Goal: Information Seeking & Learning: Learn about a topic

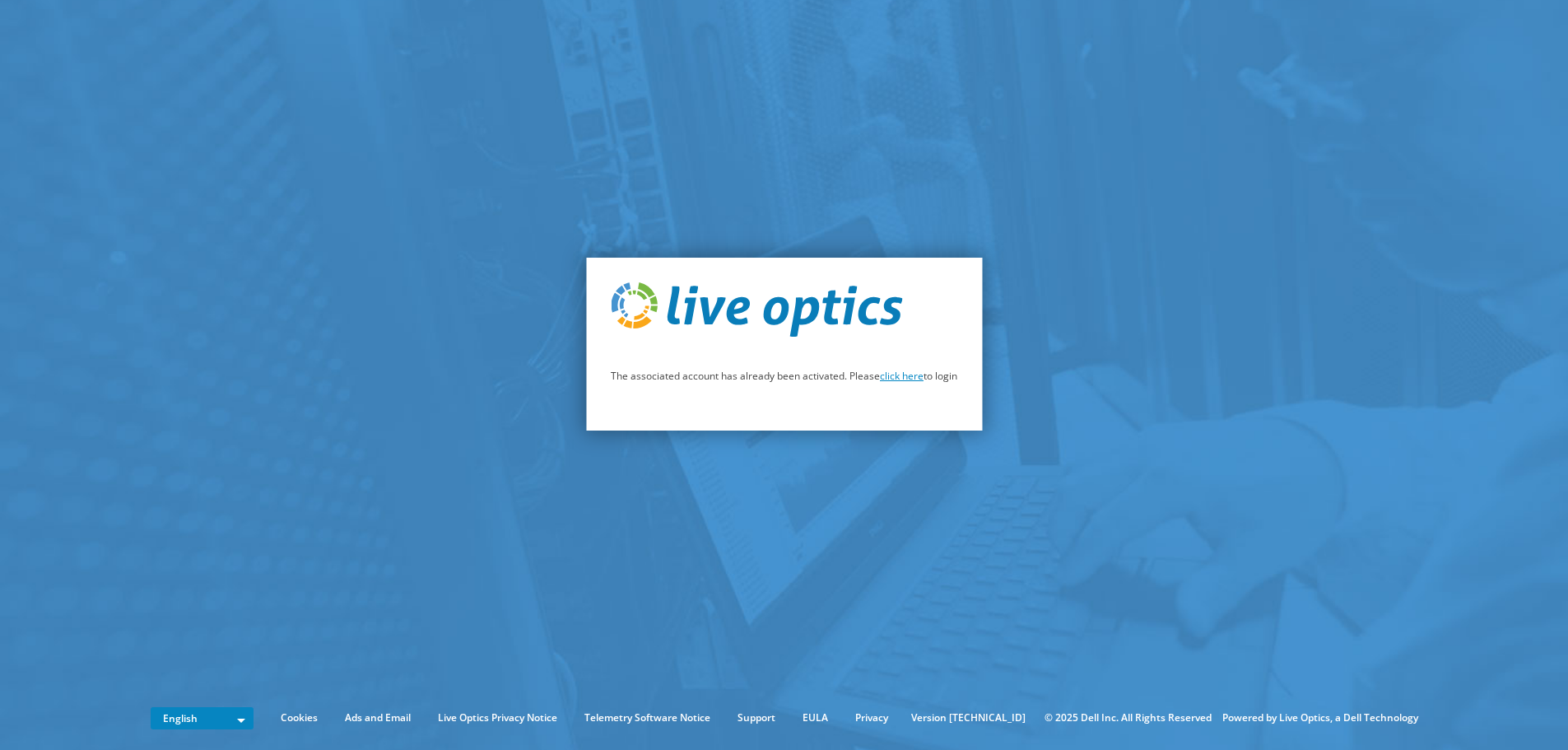
click at [889, 379] on link "click here" at bounding box center [901, 375] width 44 height 14
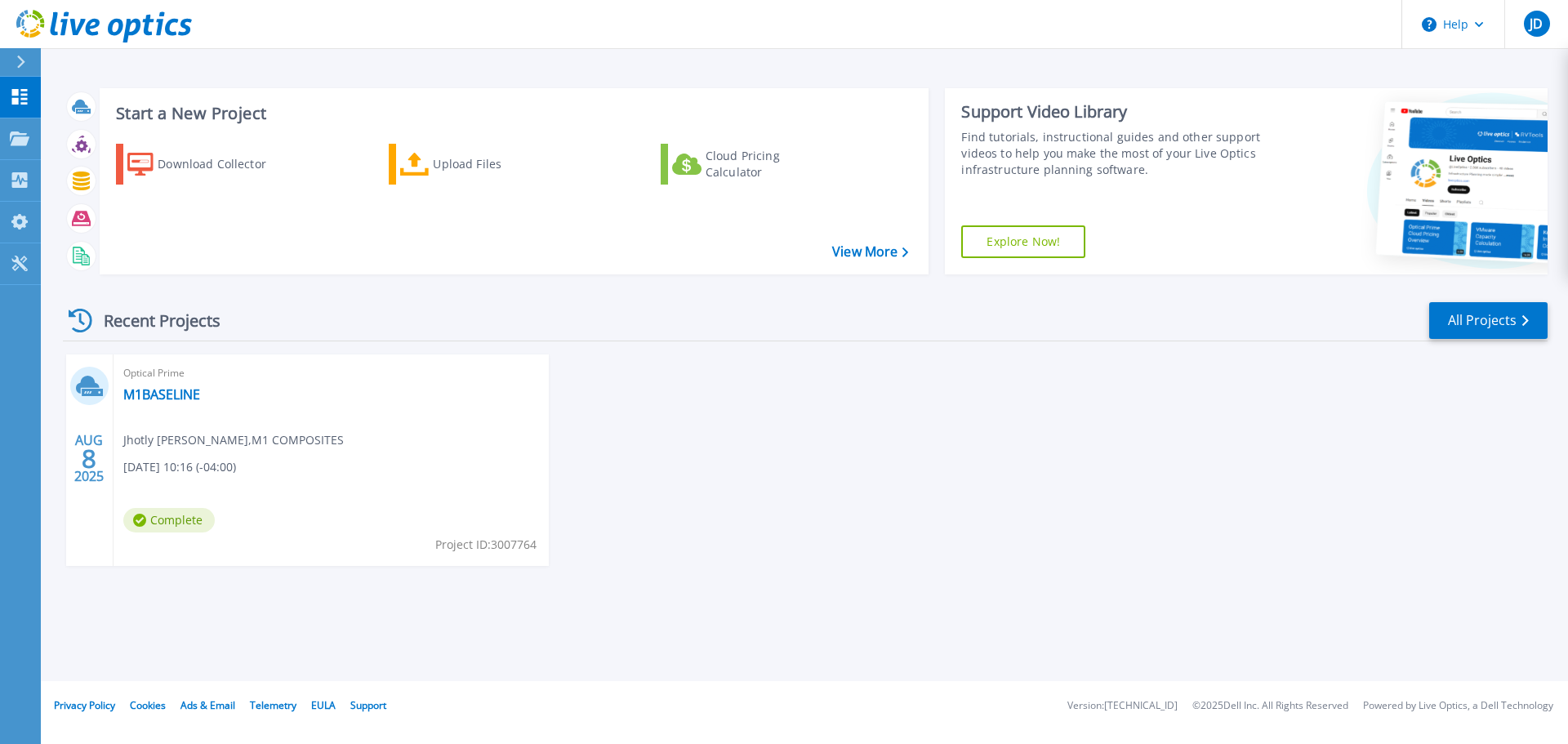
click at [303, 443] on div "Optical Prime M1BASELINE Jhotly [PERSON_NAME] , M1 COMPOSITES [DATE] 10:16 (-04…" at bounding box center [331, 460] width 436 height 212
click at [172, 394] on link "M1BASELINE" at bounding box center [162, 395] width 77 height 16
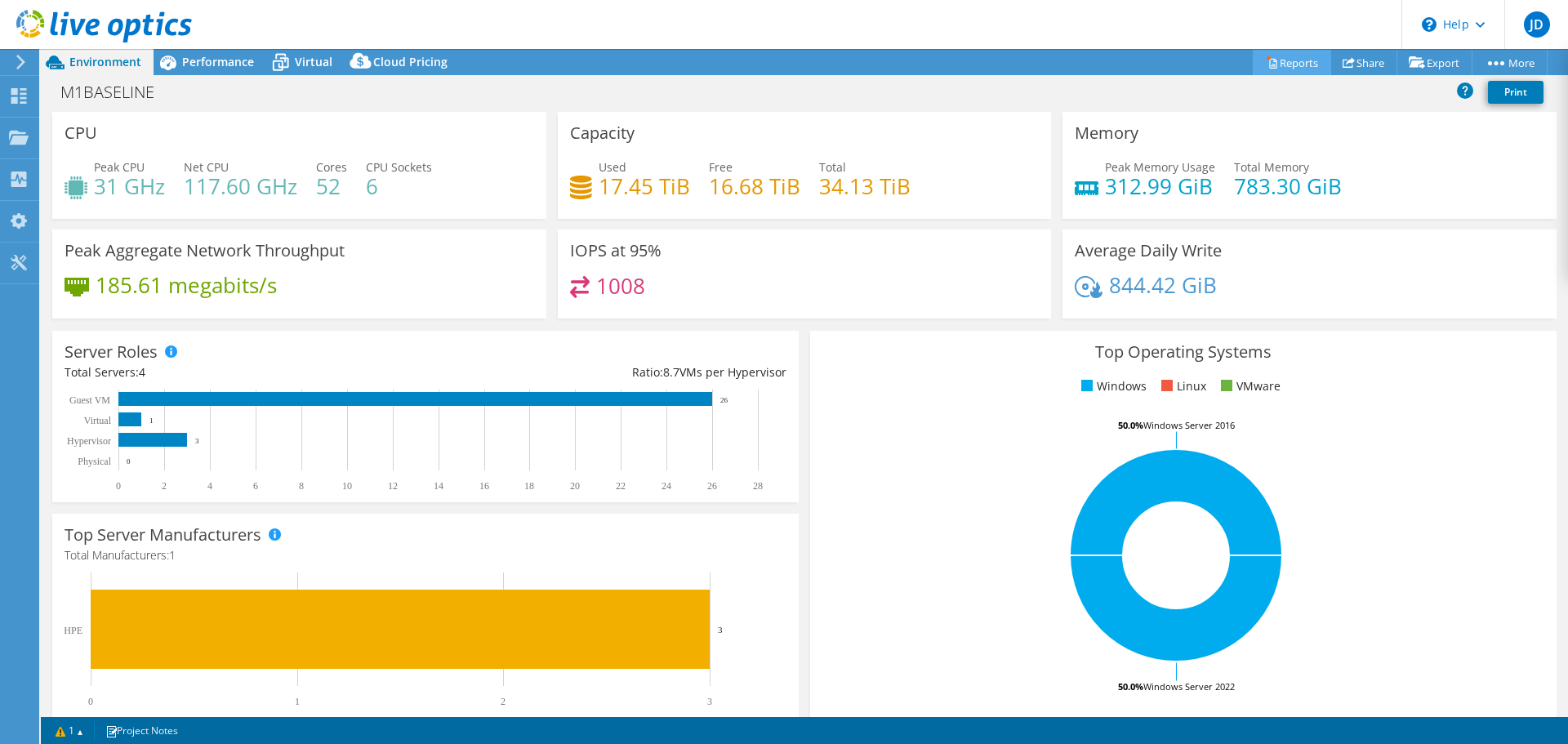
click at [1282, 66] on link "Reports" at bounding box center [1292, 62] width 79 height 25
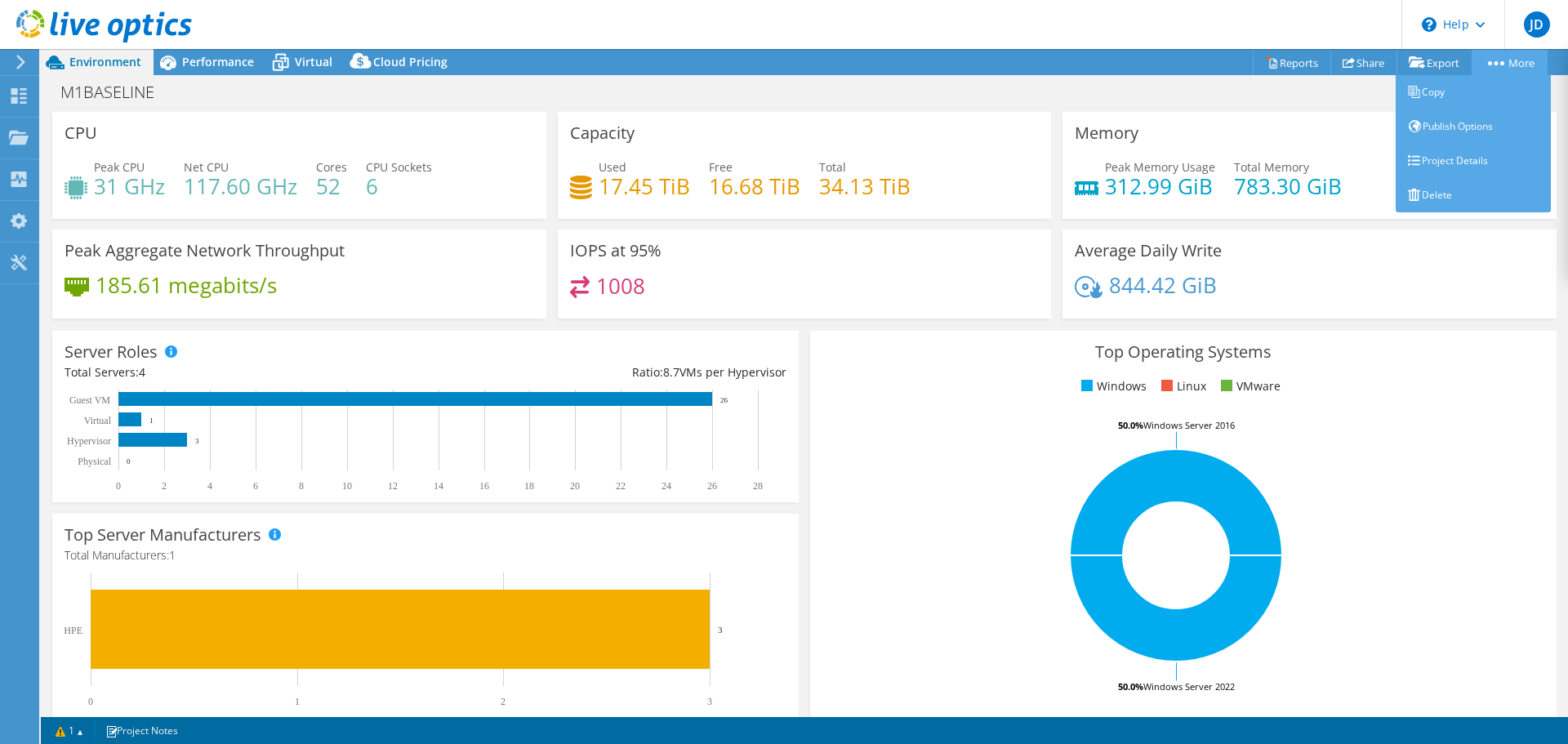
click at [1500, 62] on circle at bounding box center [1502, 63] width 4 height 4
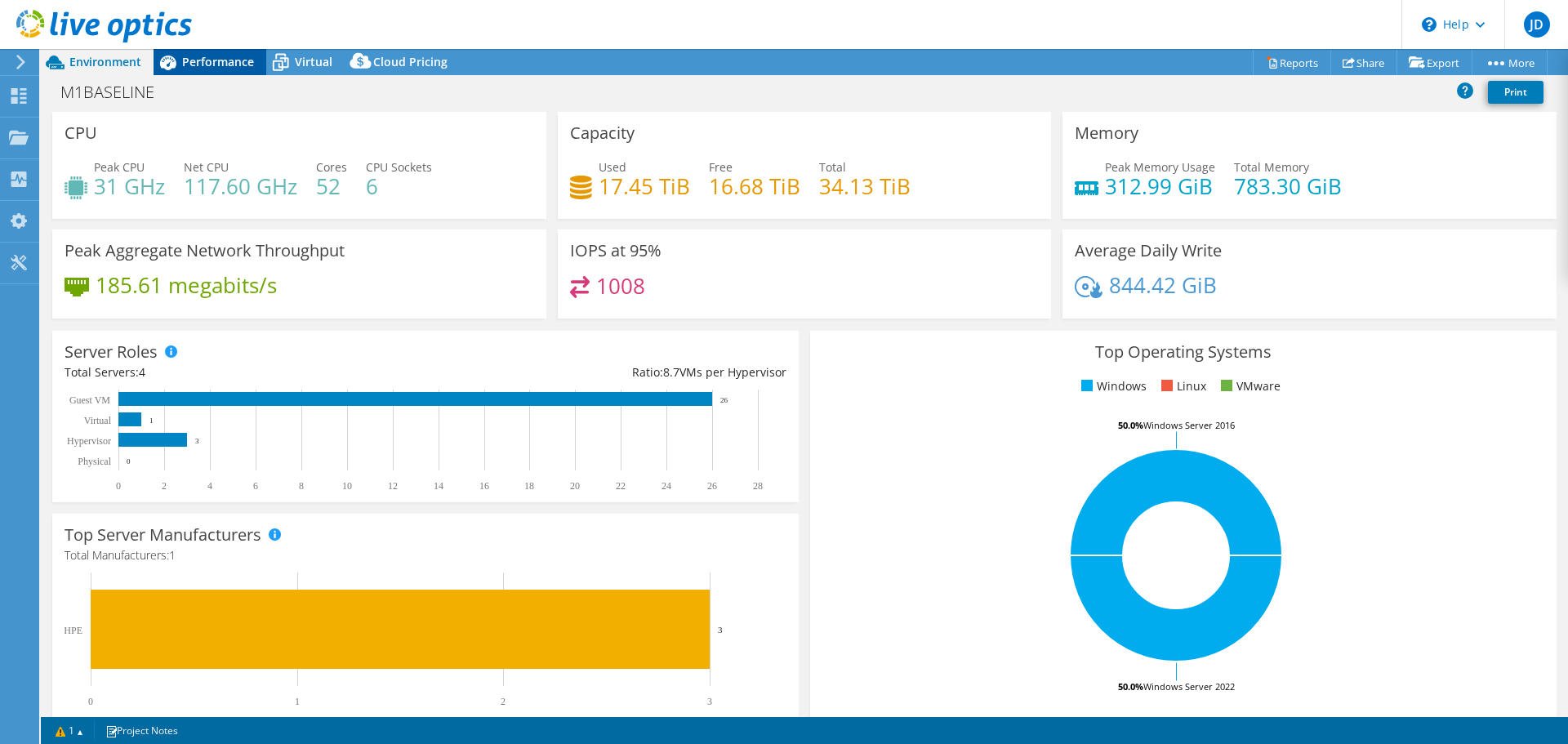
click at [213, 58] on span "Performance" at bounding box center [218, 62] width 72 height 16
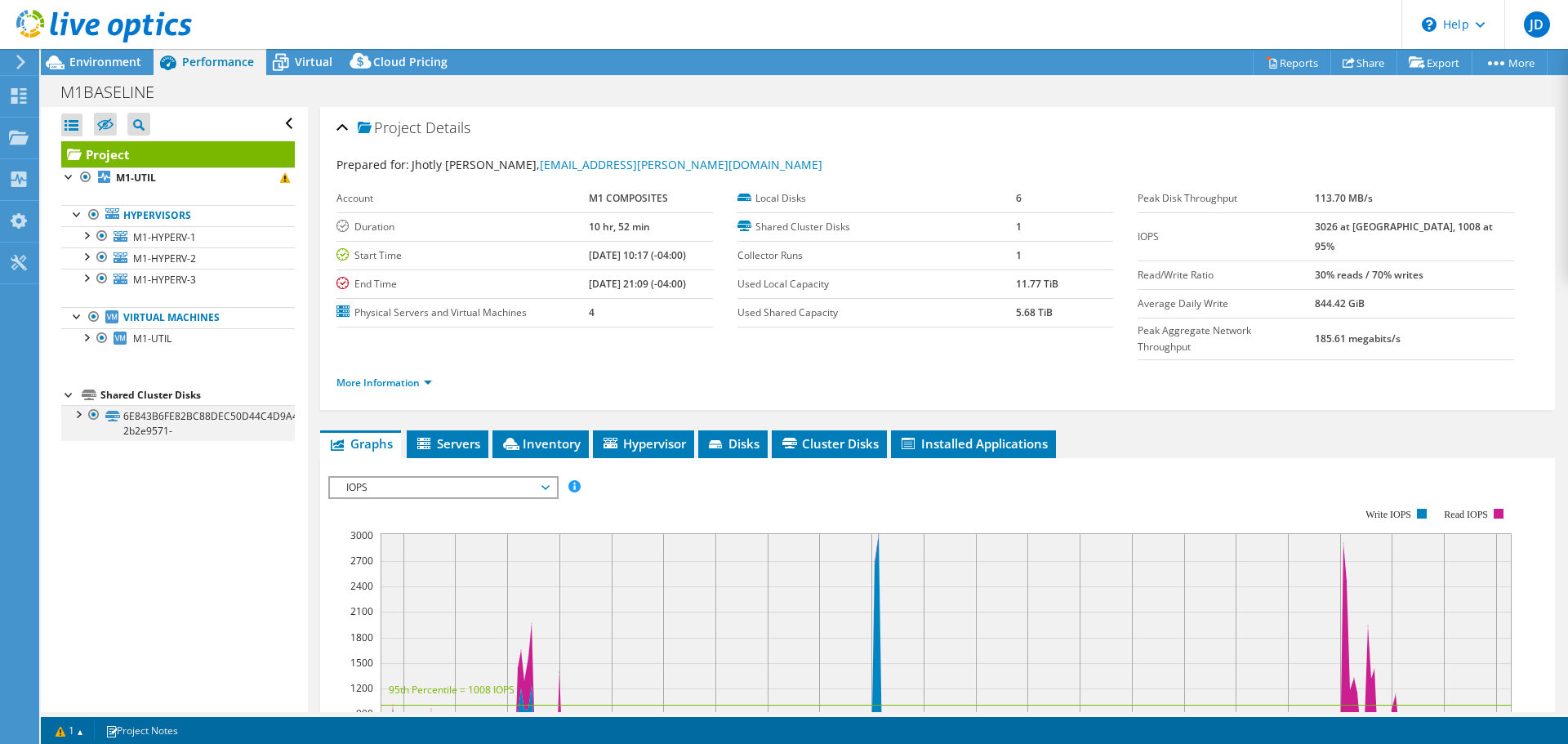
click at [82, 415] on div at bounding box center [78, 413] width 16 height 16
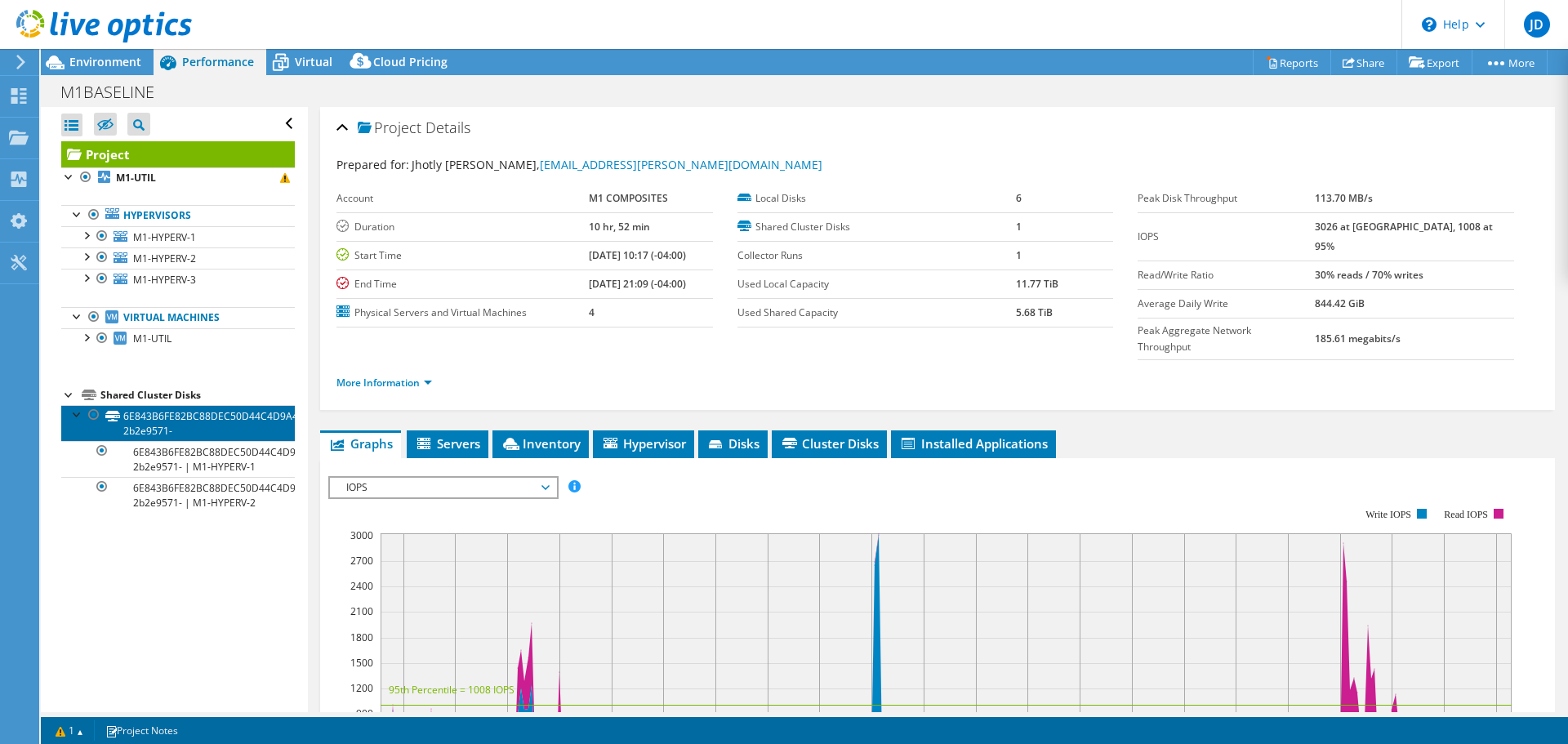
click at [181, 417] on link "6E843B6FE82BC88DEC50D44C4D9A4BDC-2b2e9571-" at bounding box center [178, 423] width 234 height 36
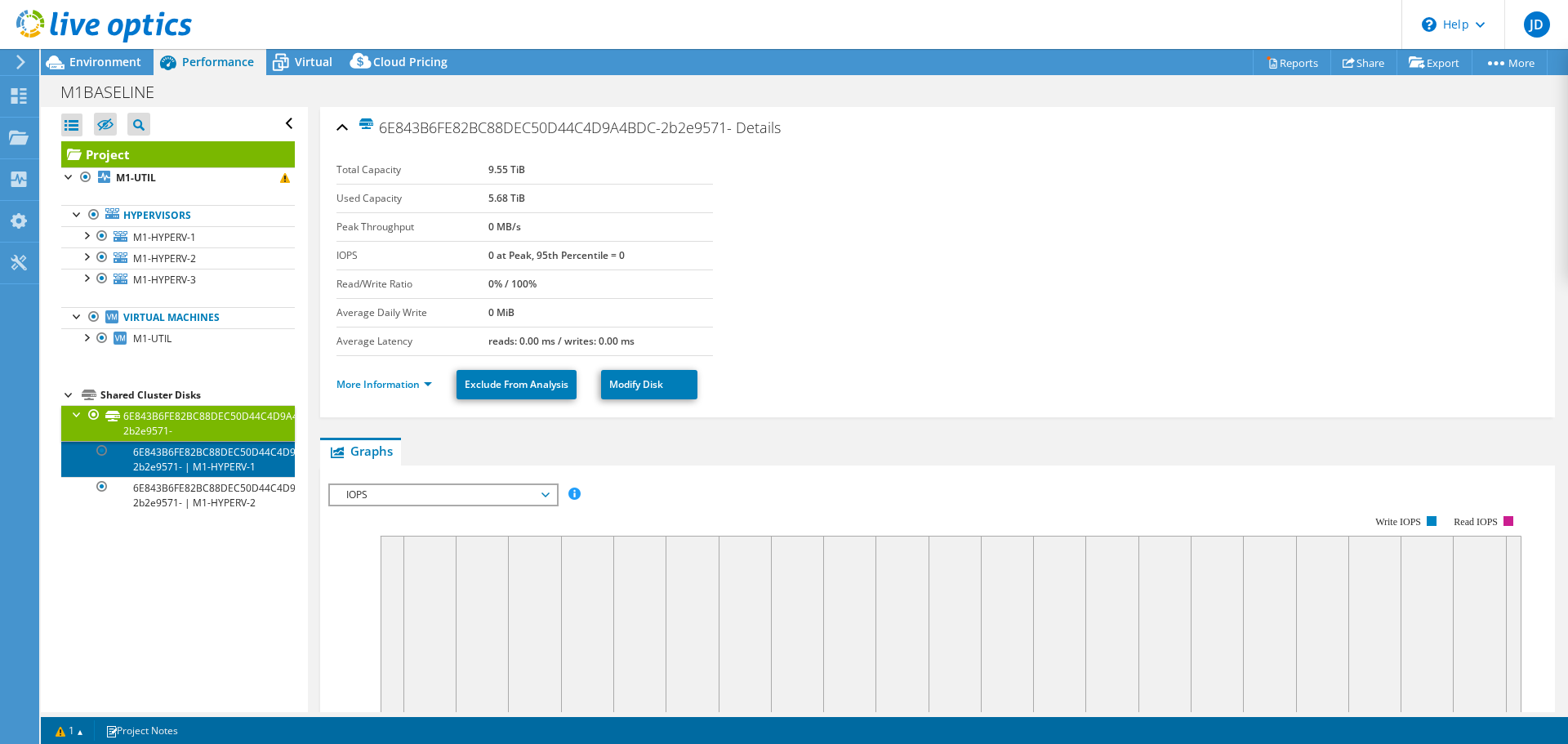
click at [171, 464] on link "6E843B6FE82BC88DEC50D44C4D9A4BDC-2b2e9571- | M1-HYPERV-1" at bounding box center [178, 459] width 234 height 36
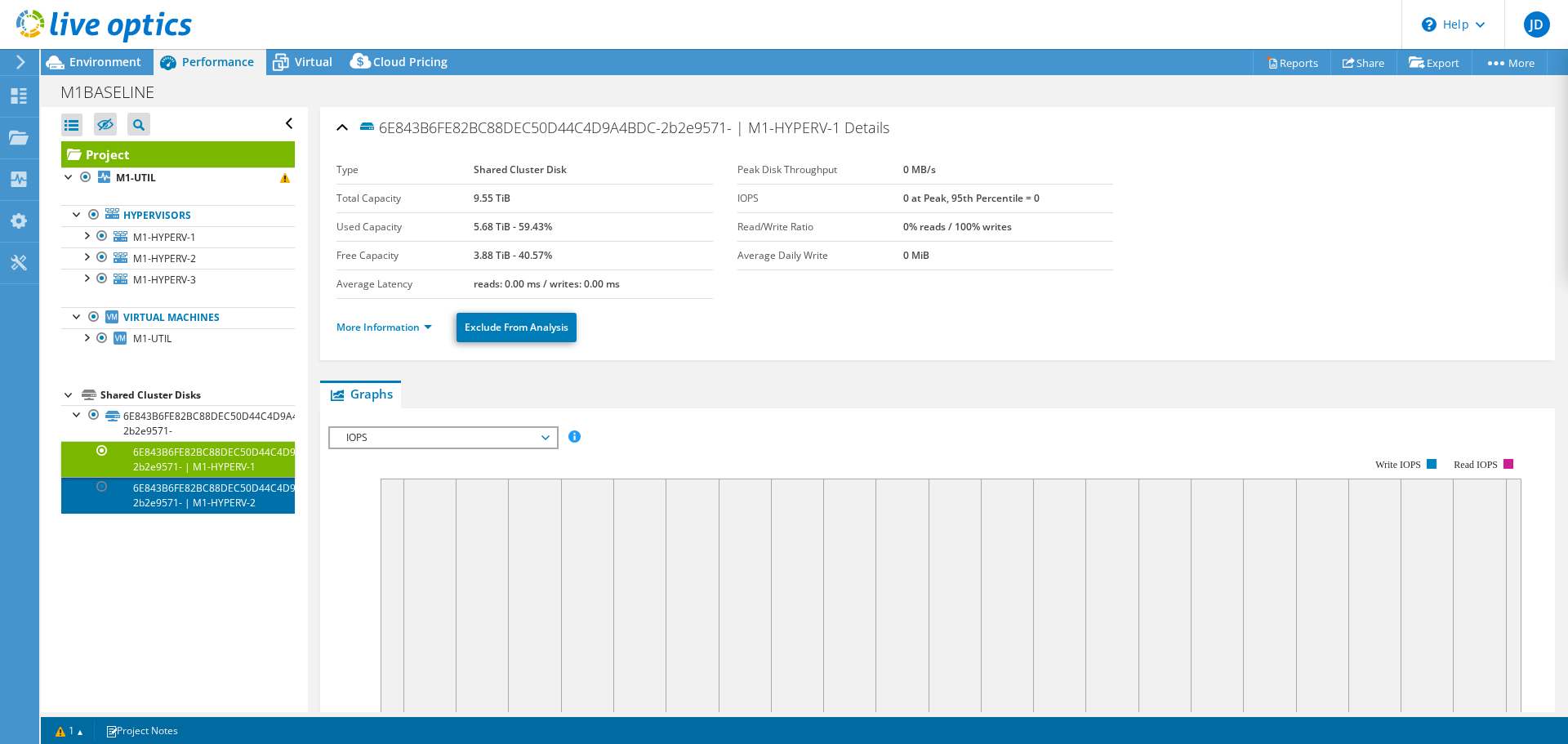
click at [171, 495] on link "6E843B6FE82BC88DEC50D44C4D9A4BDC-2b2e9571- | M1-HYPERV-2" at bounding box center [178, 495] width 234 height 36
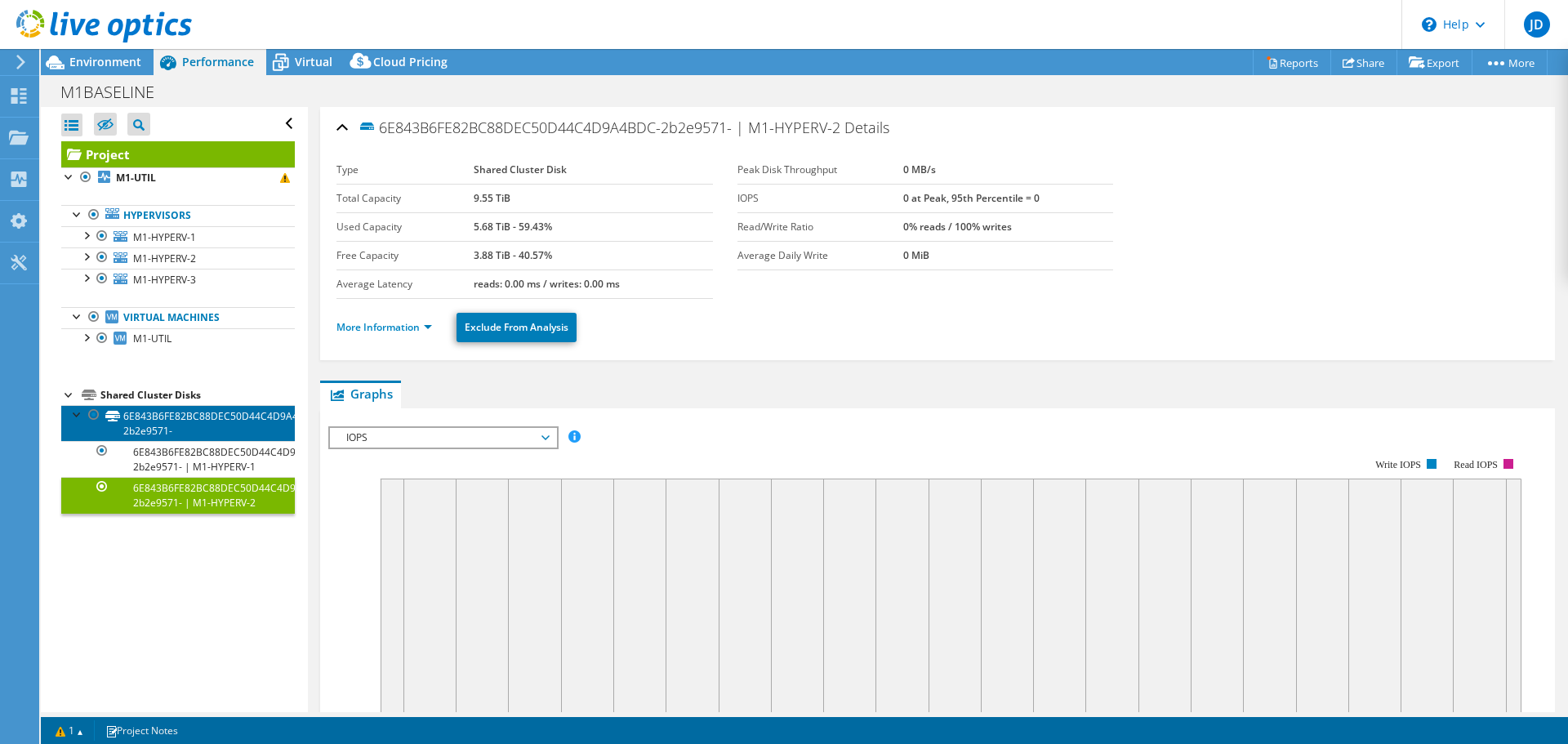
click at [178, 419] on link "6E843B6FE82BC88DEC50D44C4D9A4BDC-2b2e9571-" at bounding box center [178, 423] width 234 height 36
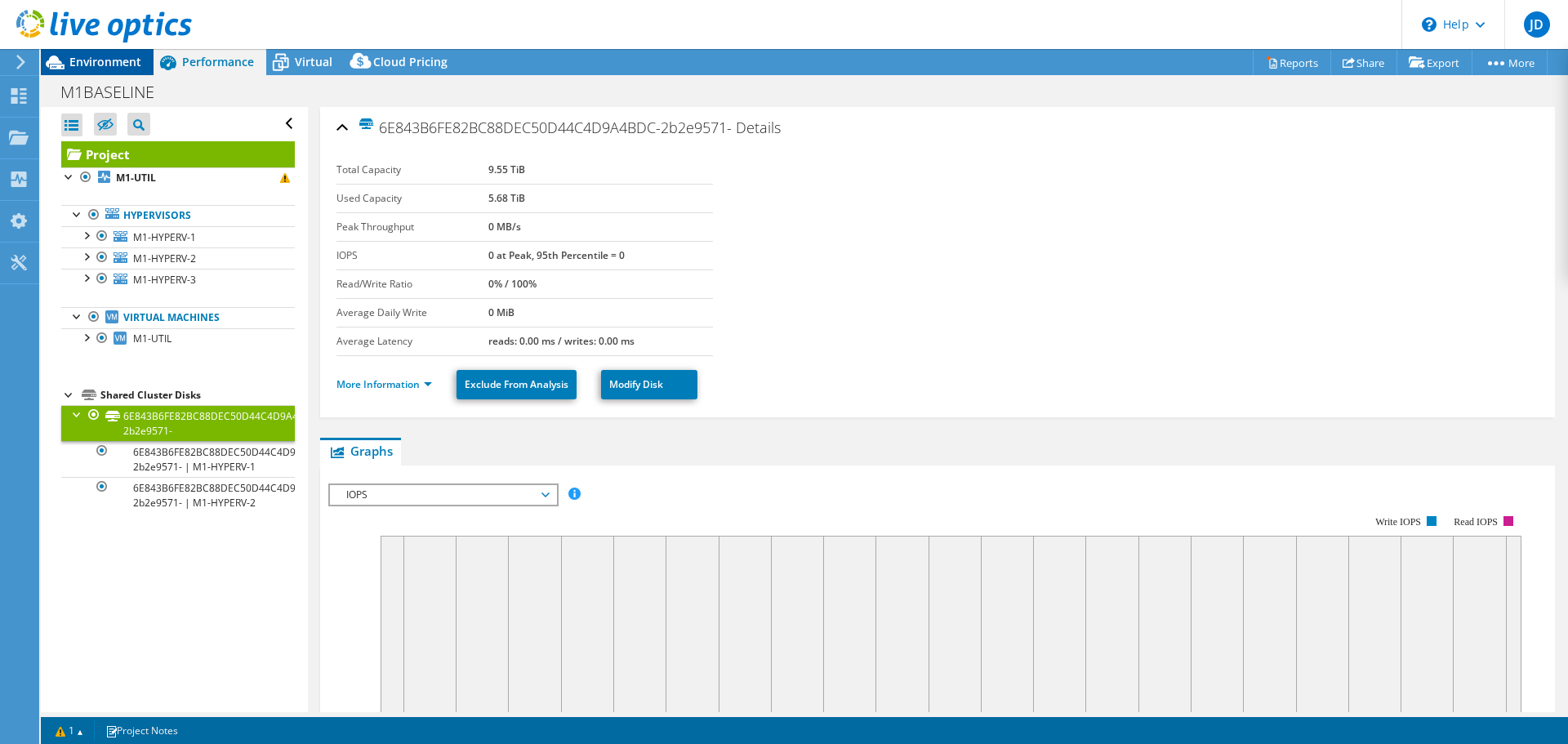
click at [95, 59] on span "Environment" at bounding box center [106, 62] width 72 height 16
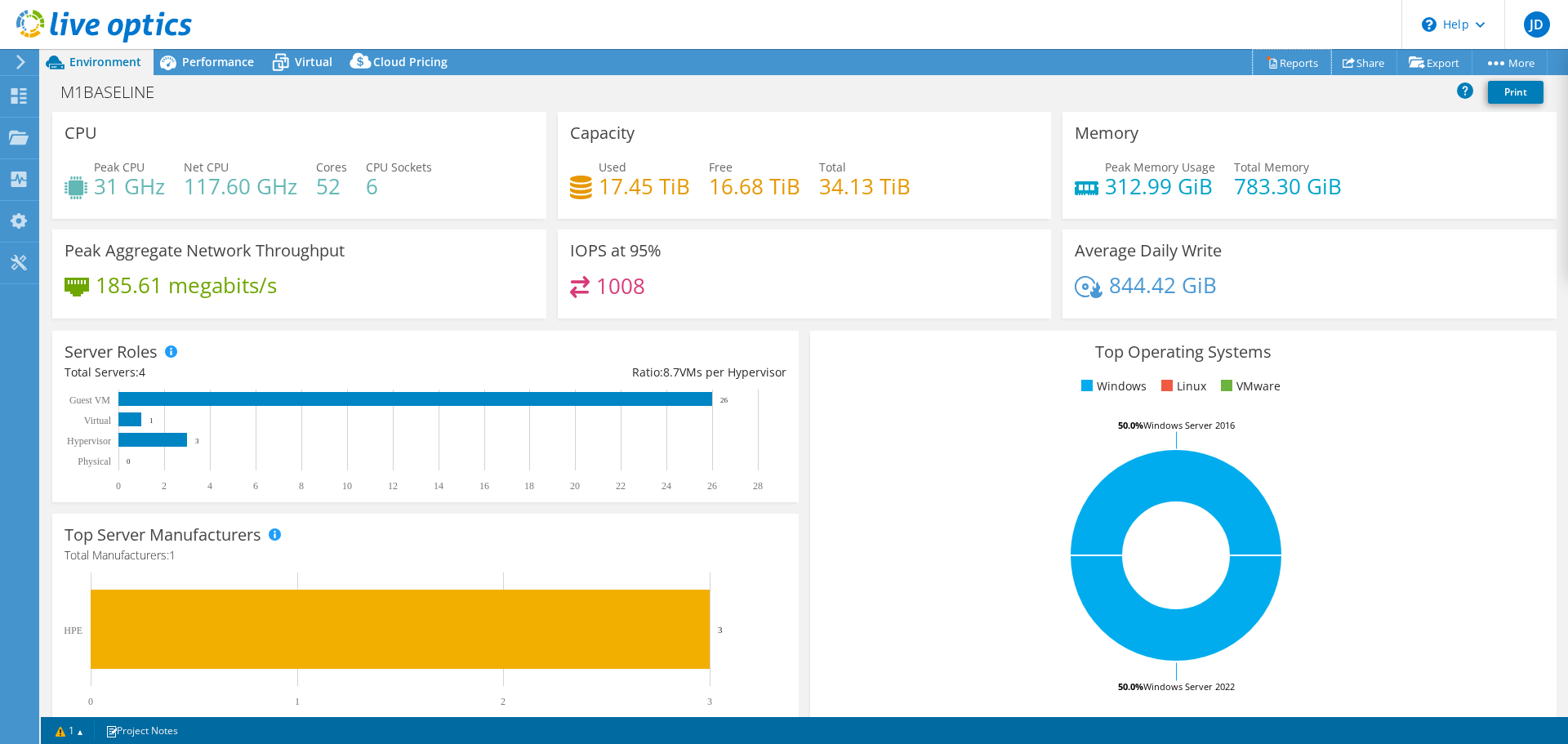
click at [1280, 57] on link "Reports" at bounding box center [1292, 62] width 79 height 25
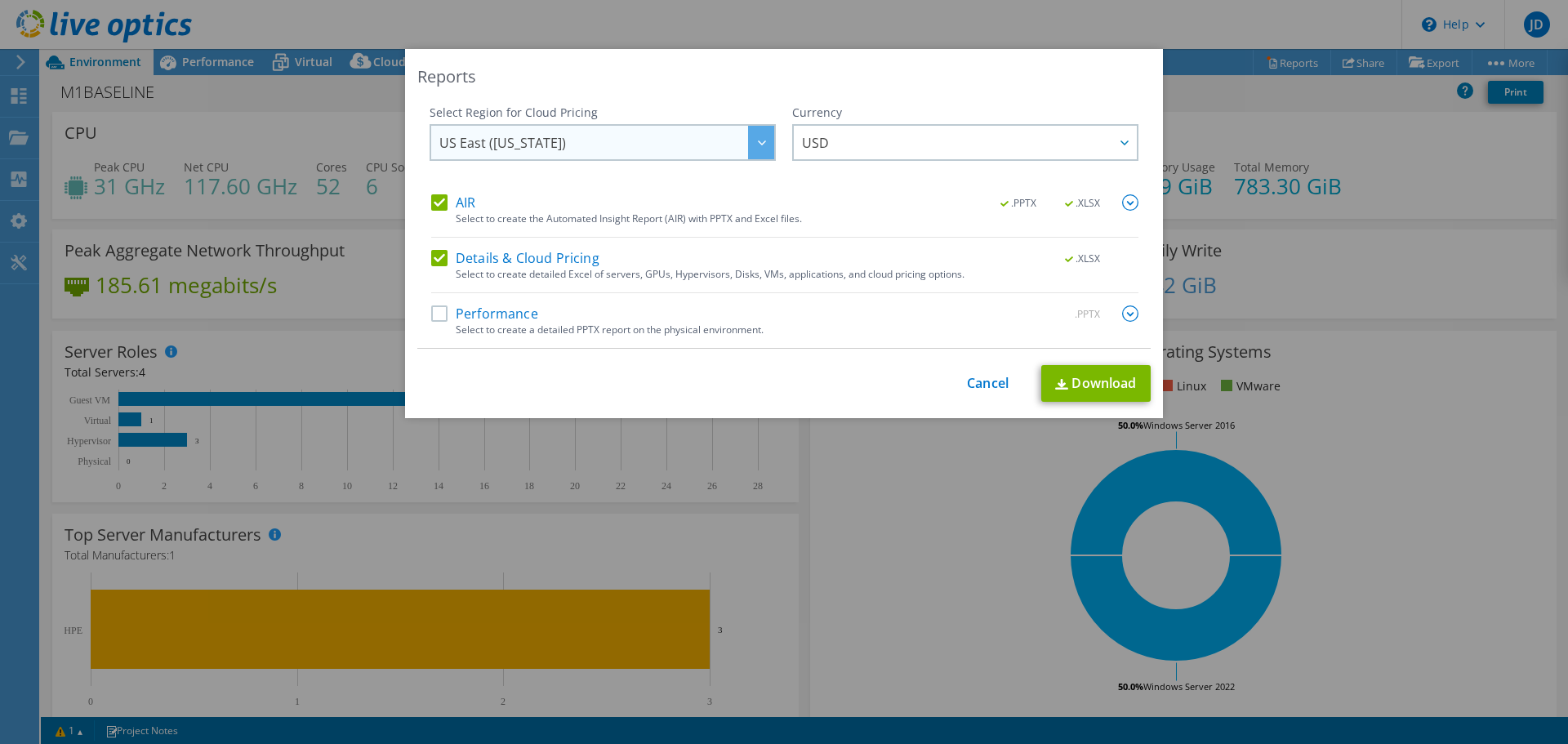
click at [609, 145] on span "US East (Virginia)" at bounding box center [606, 142] width 335 height 34
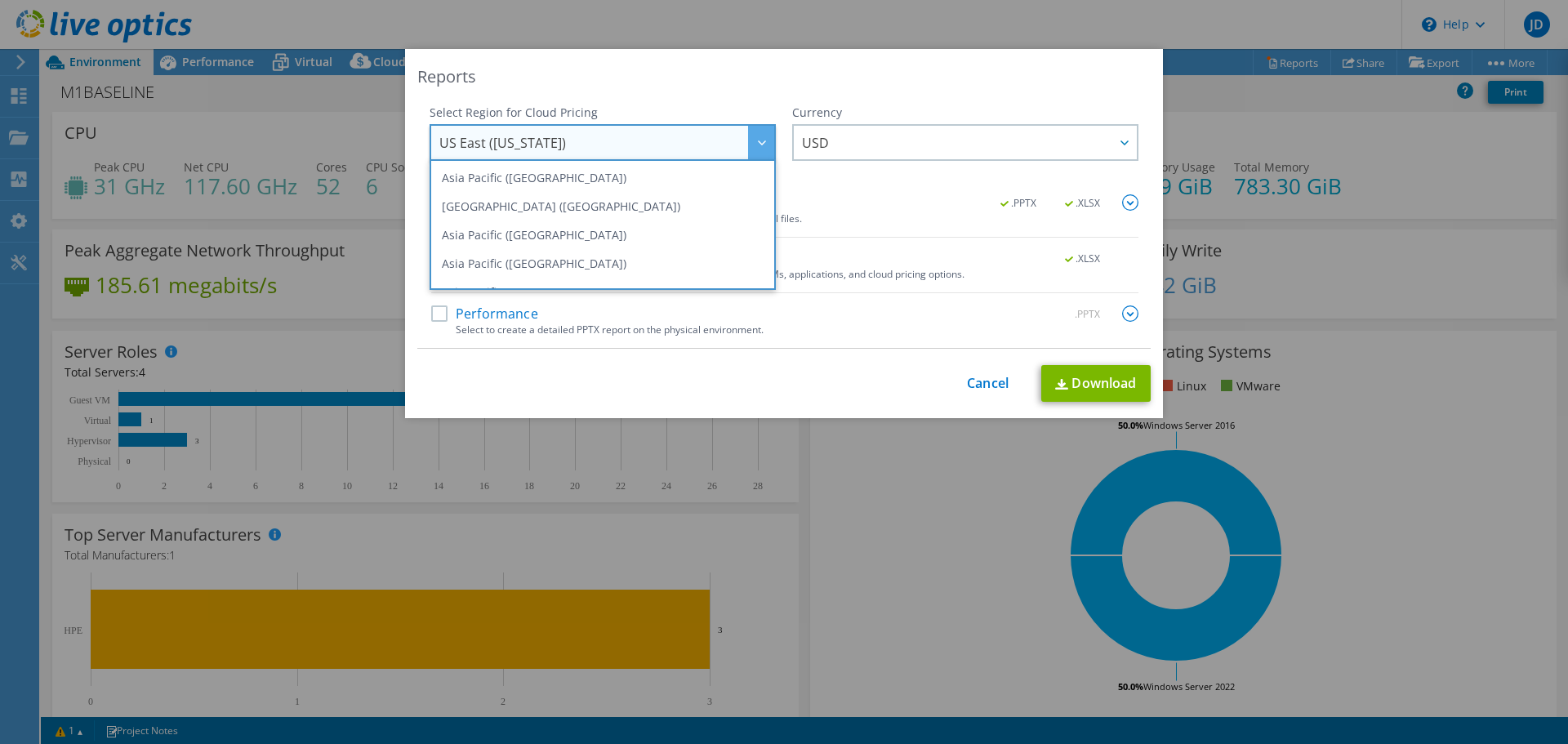
click at [614, 137] on span "US East (Virginia)" at bounding box center [606, 142] width 335 height 34
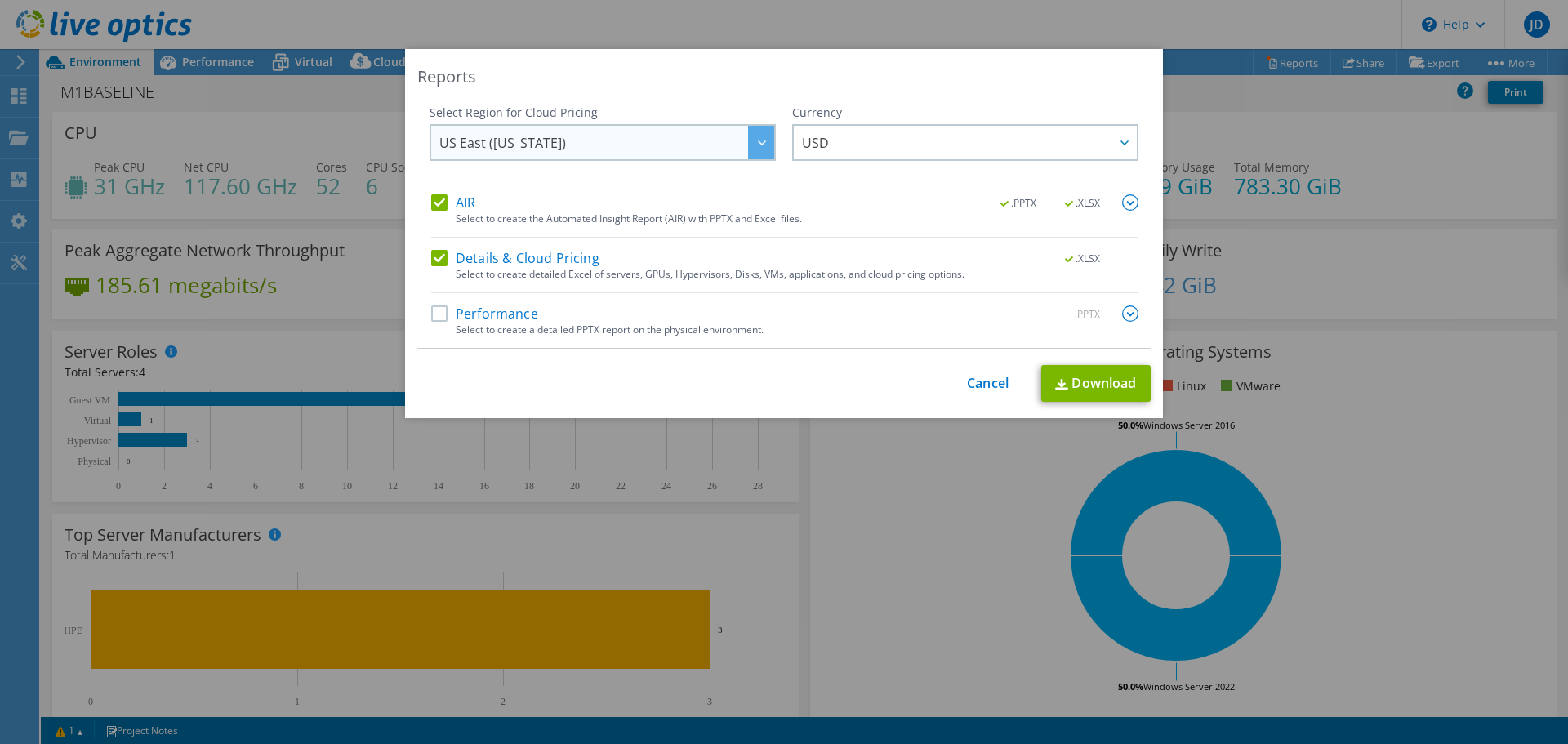
click at [556, 146] on span "US East (Virginia)" at bounding box center [606, 142] width 335 height 34
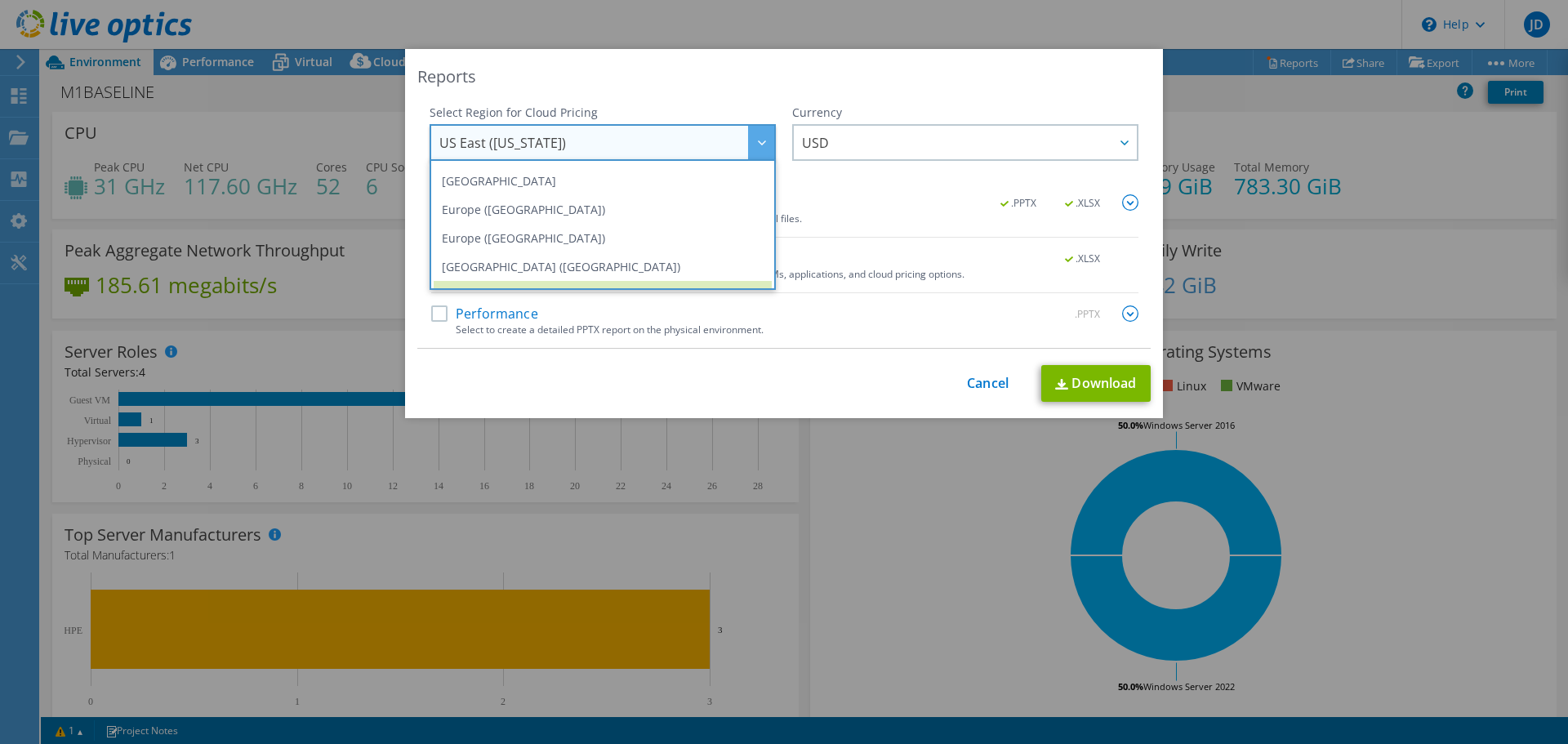
scroll to position [171, 0]
click at [529, 185] on li "Canada" at bounding box center [603, 177] width 338 height 29
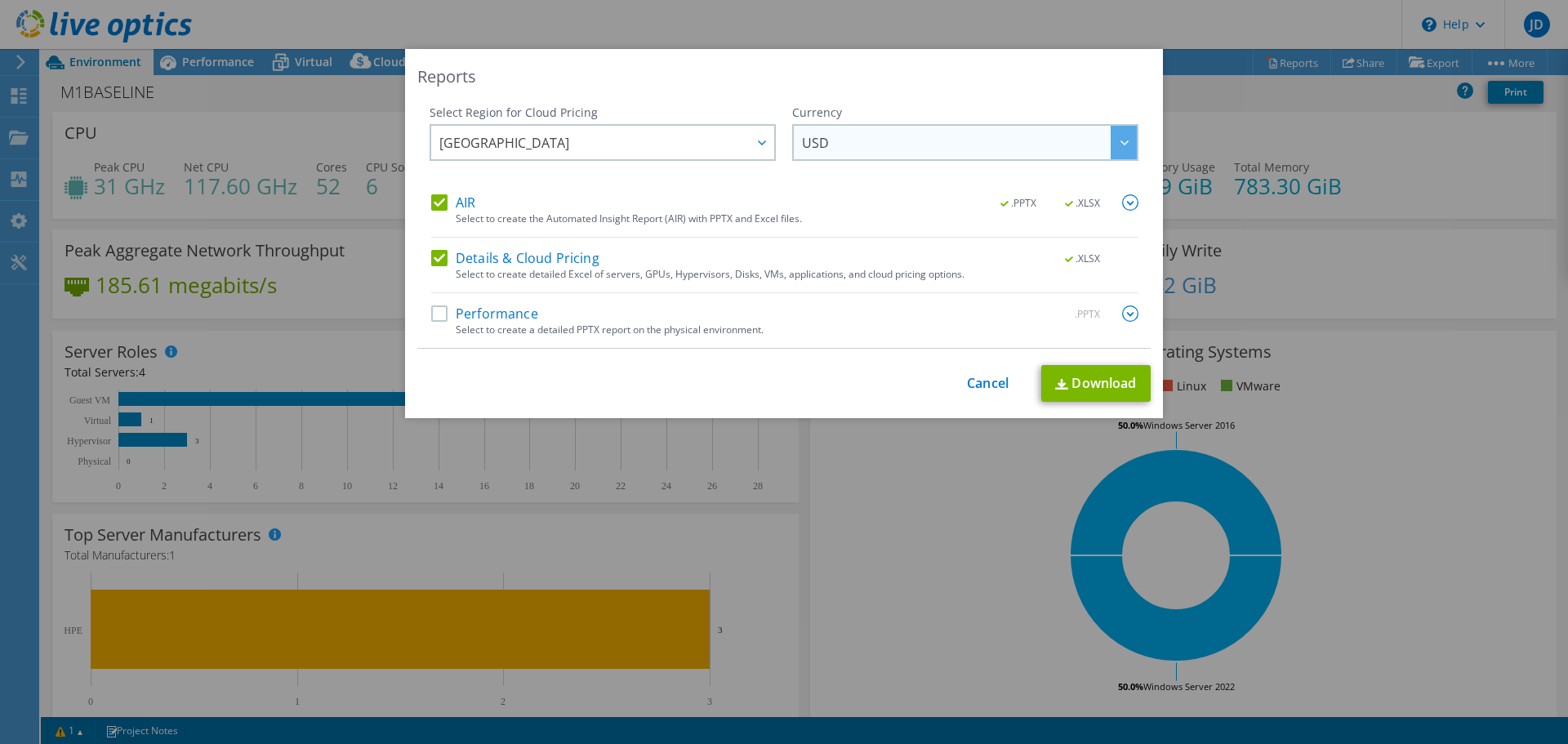
click at [939, 149] on span "USD" at bounding box center [969, 142] width 335 height 34
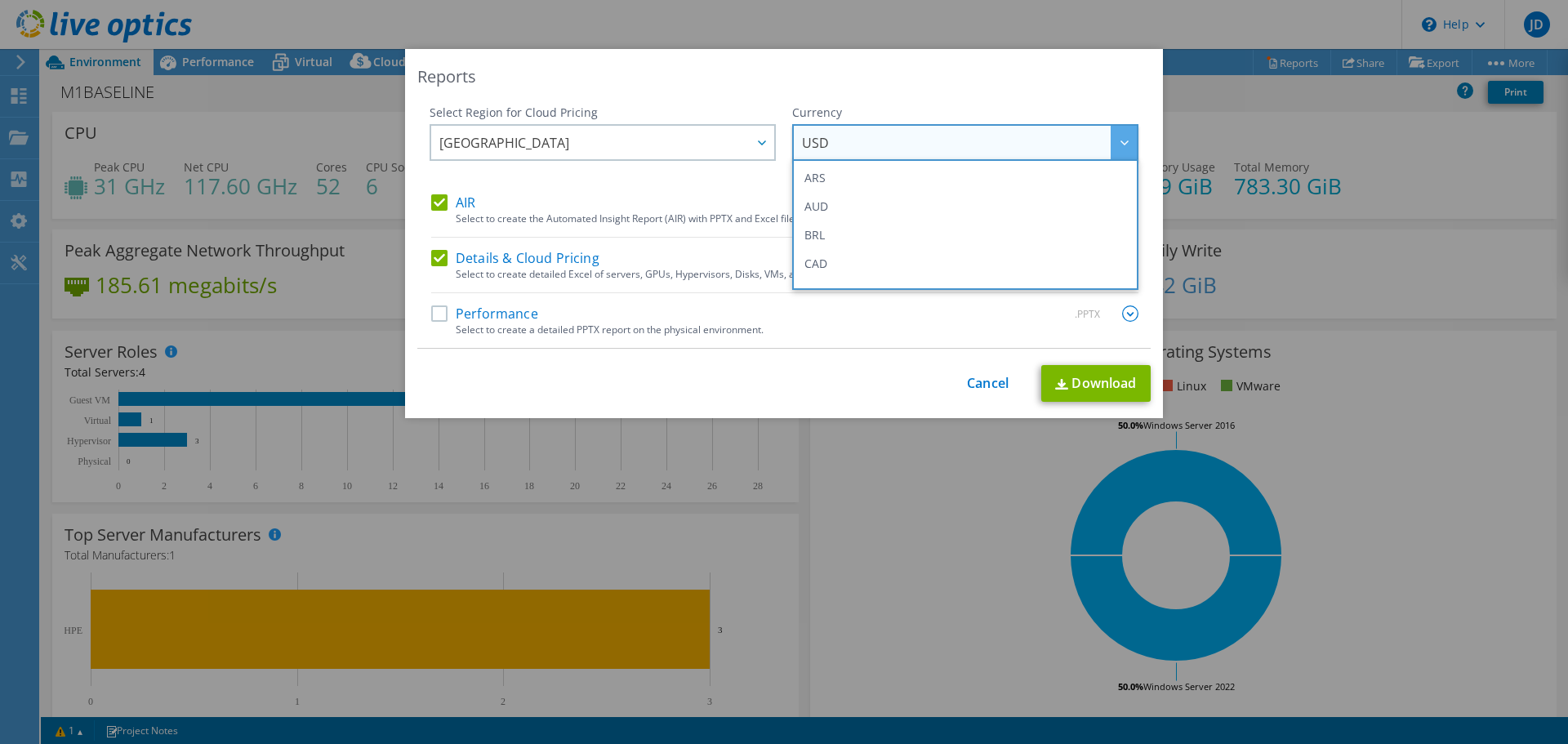
click at [944, 88] on div "Reports Select Region for Cloud Pricing Asia Pacific (Hong Kong) Asia Pacific (…" at bounding box center [784, 234] width 758 height 369
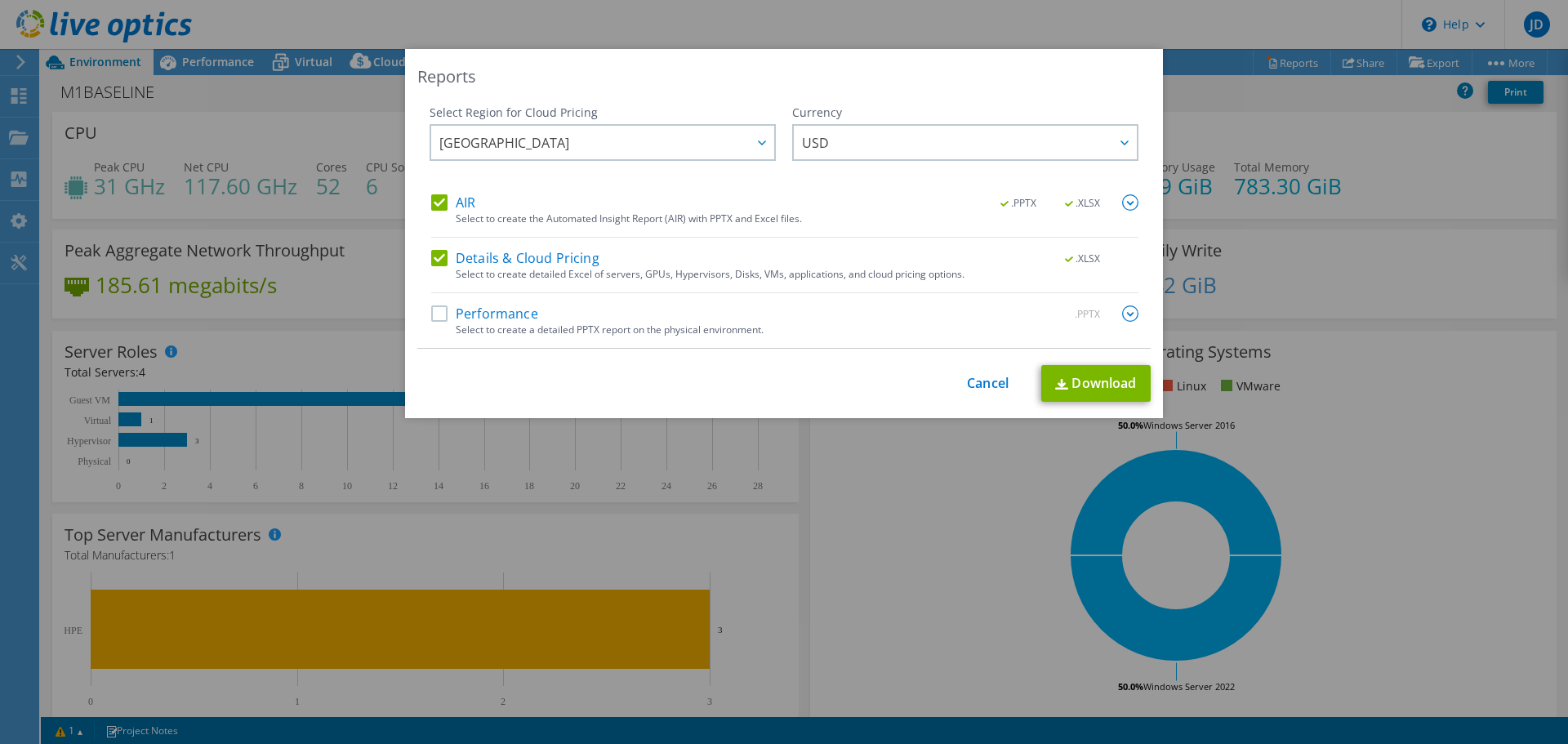
click at [455, 310] on label "Performance" at bounding box center [485, 313] width 107 height 16
click at [0, 0] on input "Performance" at bounding box center [0, 0] width 0 height 0
click at [1109, 377] on link "Download" at bounding box center [1095, 383] width 109 height 37
click at [264, 34] on div "Reports Select Region for Cloud Pricing Asia Pacific (Hong Kong) Asia Pacific (…" at bounding box center [784, 372] width 1568 height 744
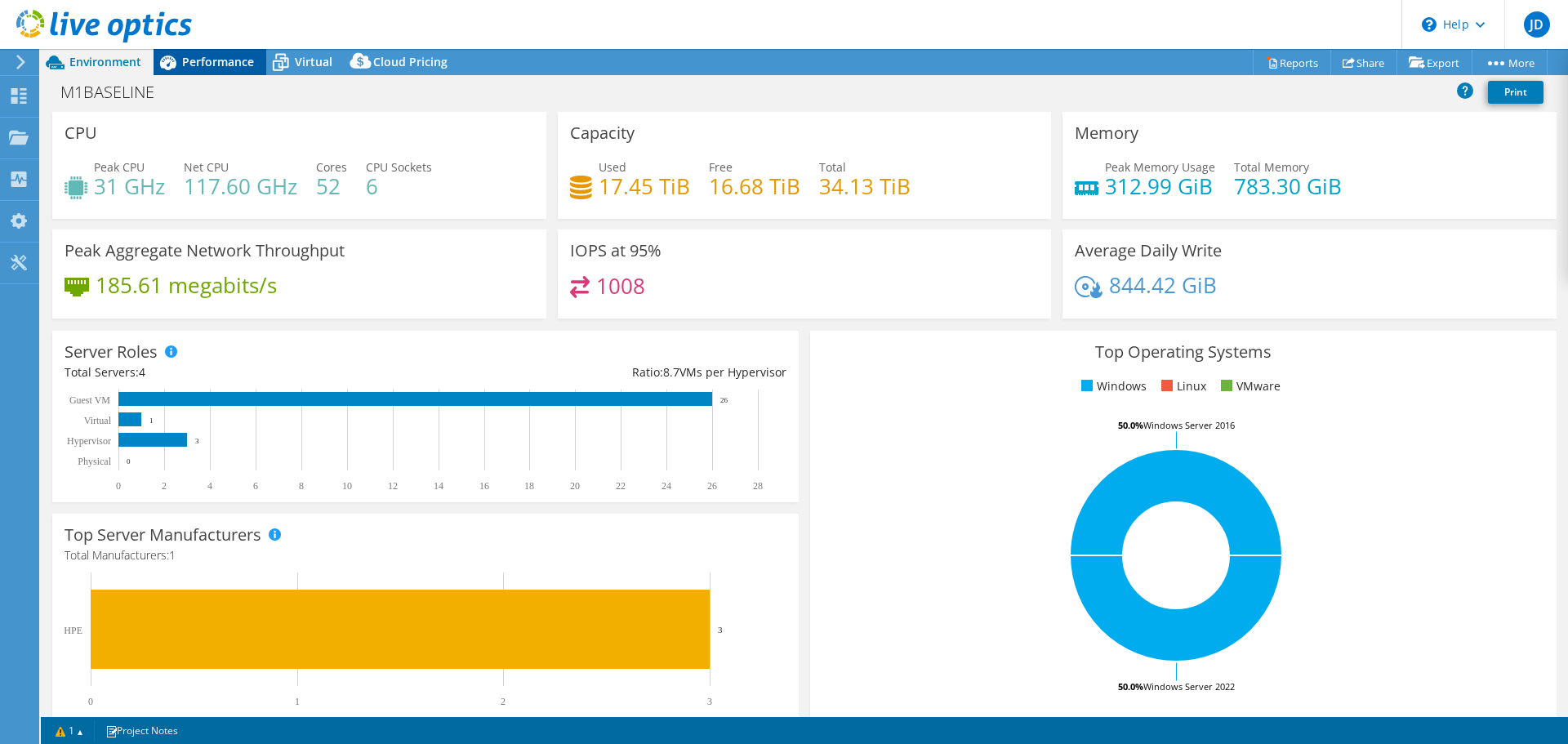
click at [219, 65] on span "Performance" at bounding box center [218, 62] width 72 height 16
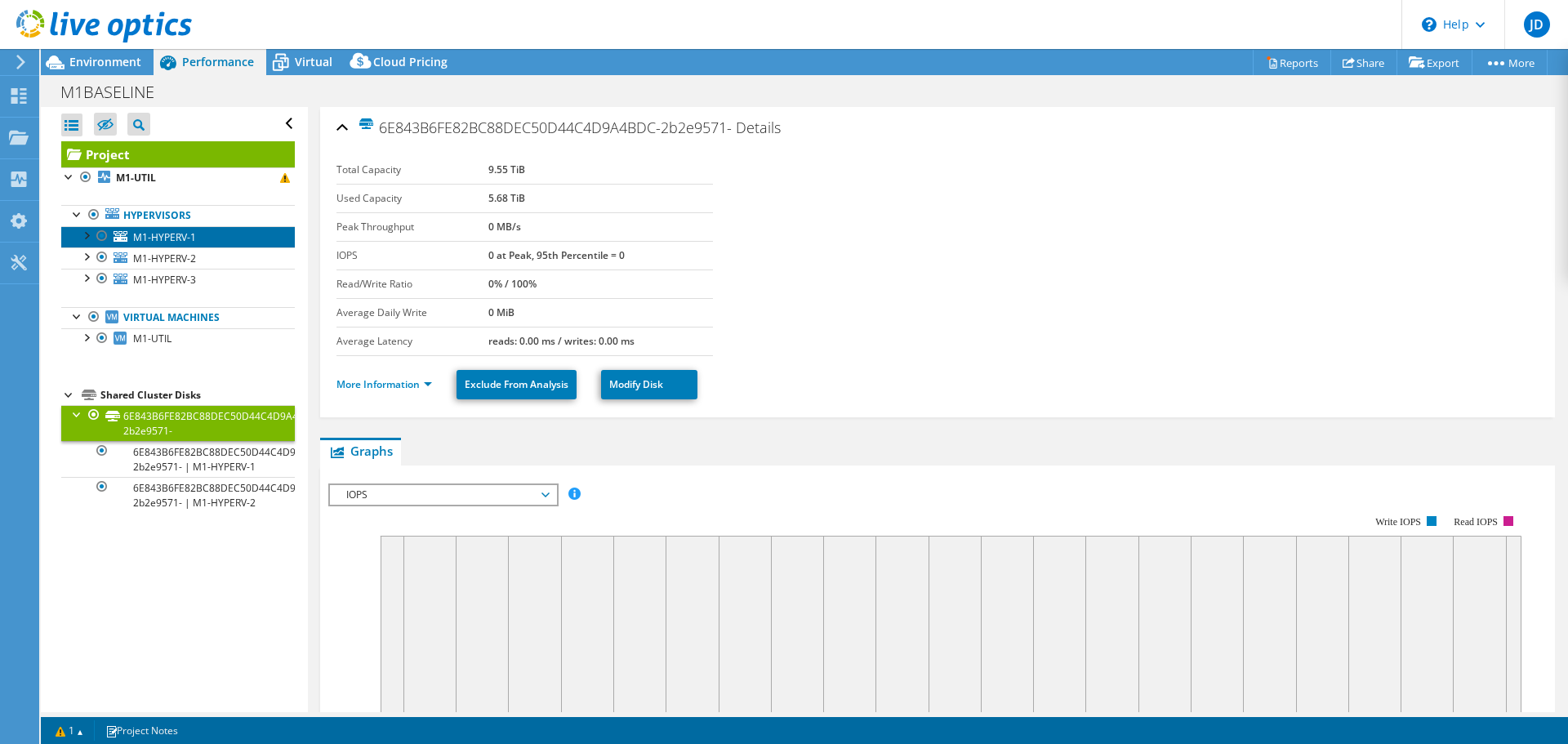
click at [153, 238] on span "M1-HYPERV-1" at bounding box center [164, 237] width 63 height 14
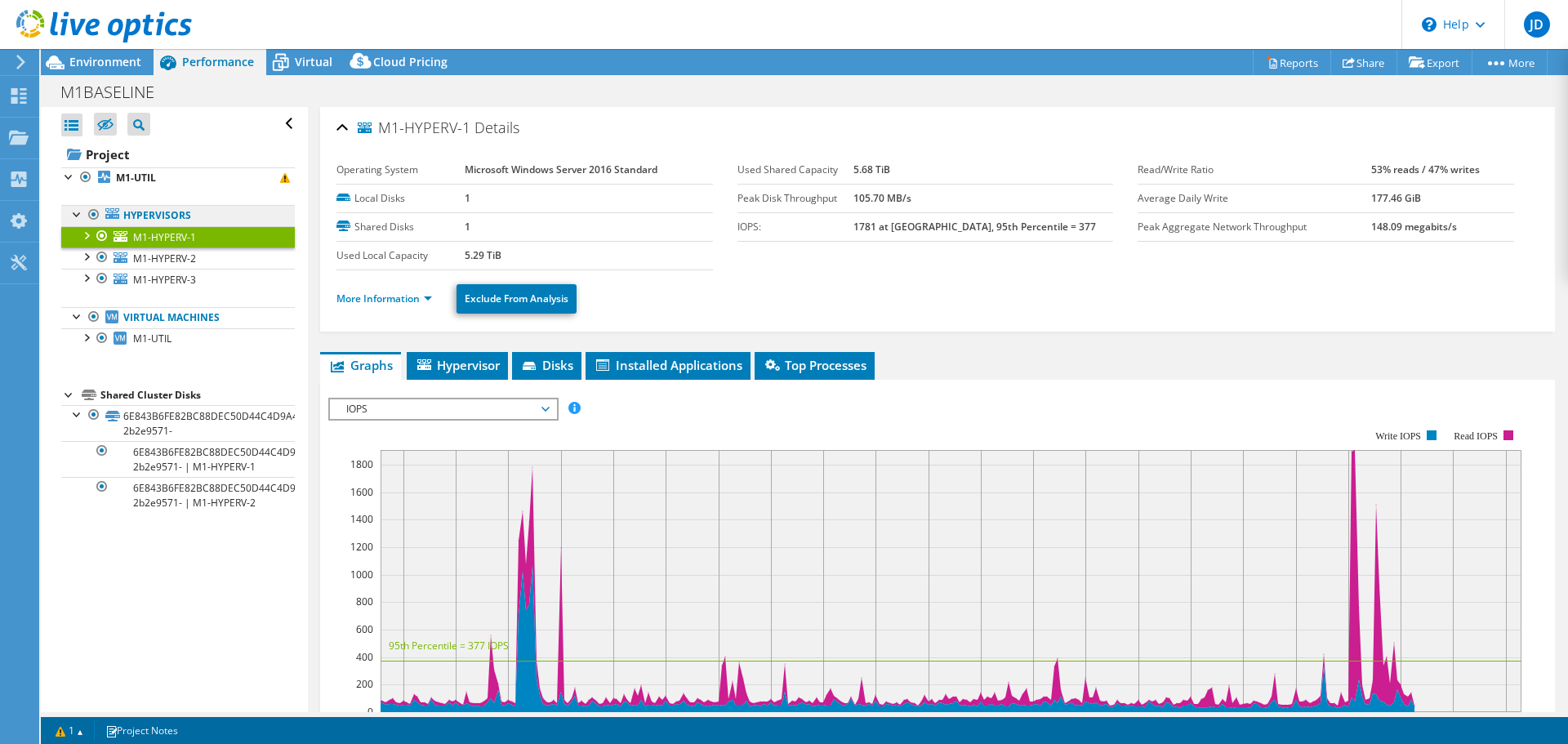
click at [142, 214] on link "Hypervisors" at bounding box center [178, 216] width 234 height 21
click at [88, 231] on div at bounding box center [86, 235] width 16 height 16
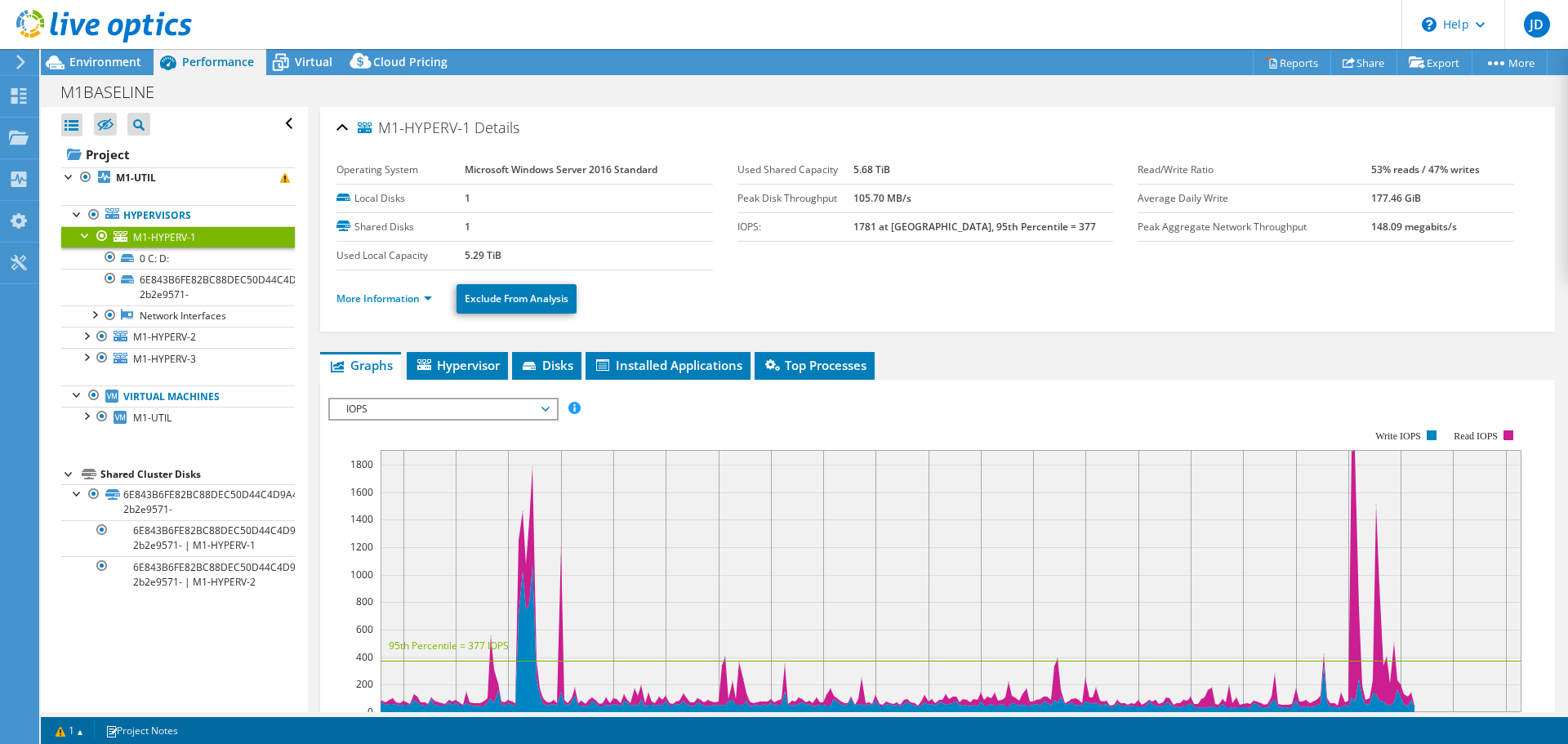
click at [88, 231] on div at bounding box center [86, 235] width 16 height 16
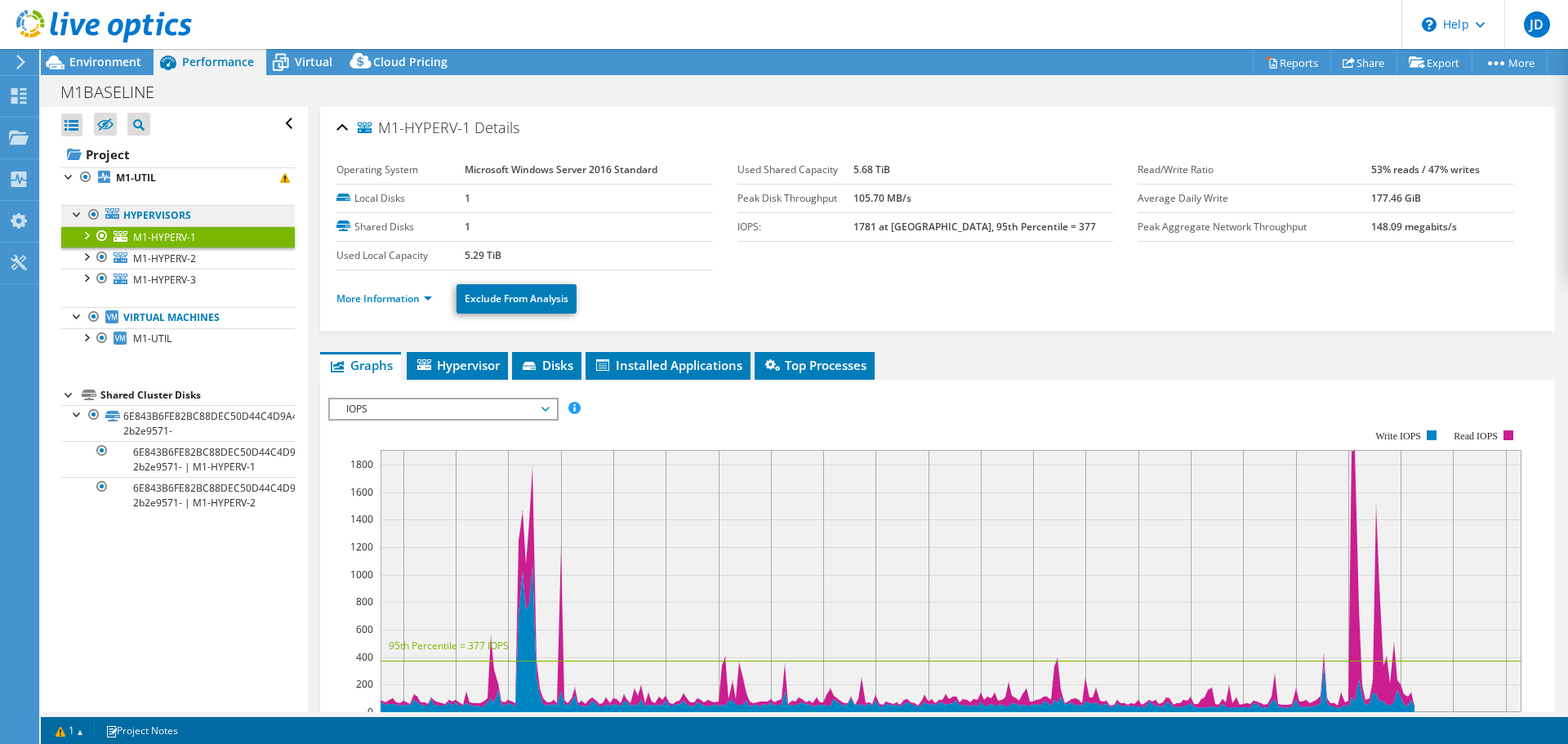
click at [131, 212] on link "Hypervisors" at bounding box center [178, 216] width 234 height 21
click at [153, 248] on link "M1-HYPERV-1" at bounding box center [178, 237] width 234 height 21
click at [157, 274] on span "M1-HYPERV-3" at bounding box center [164, 279] width 63 height 14
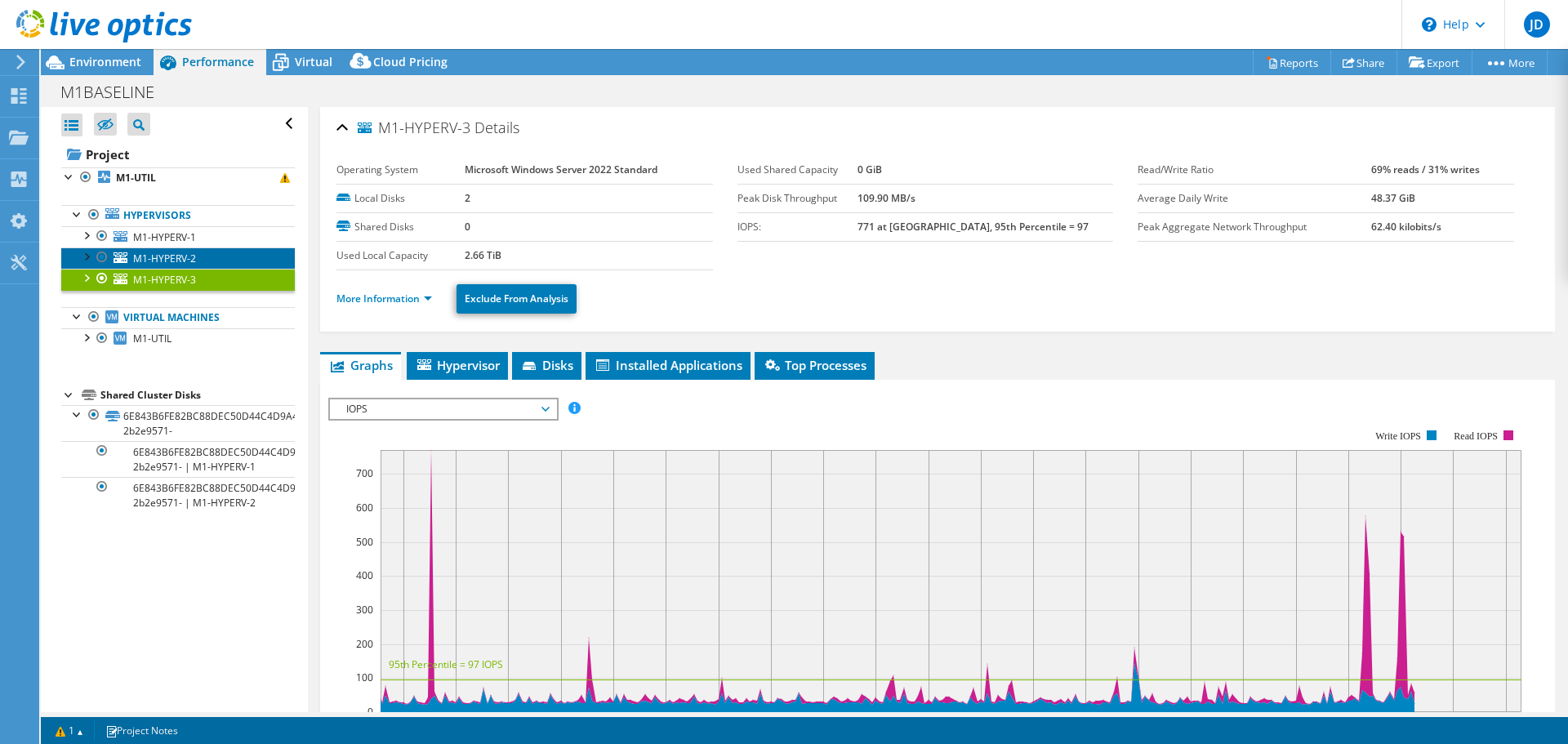
click at [157, 262] on span "M1-HYPERV-2" at bounding box center [164, 258] width 63 height 14
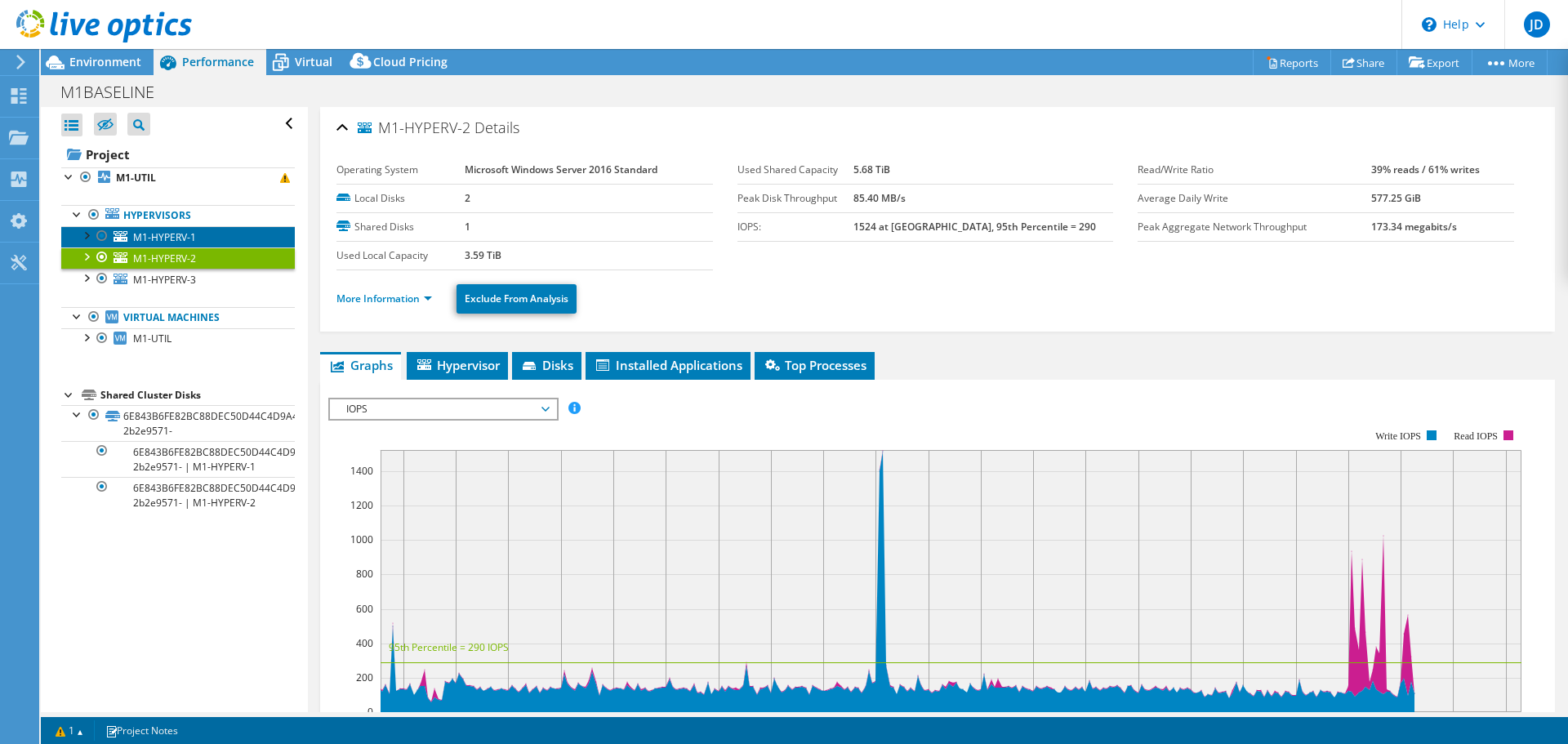
click at [156, 242] on span "M1-HYPERV-1" at bounding box center [164, 237] width 63 height 14
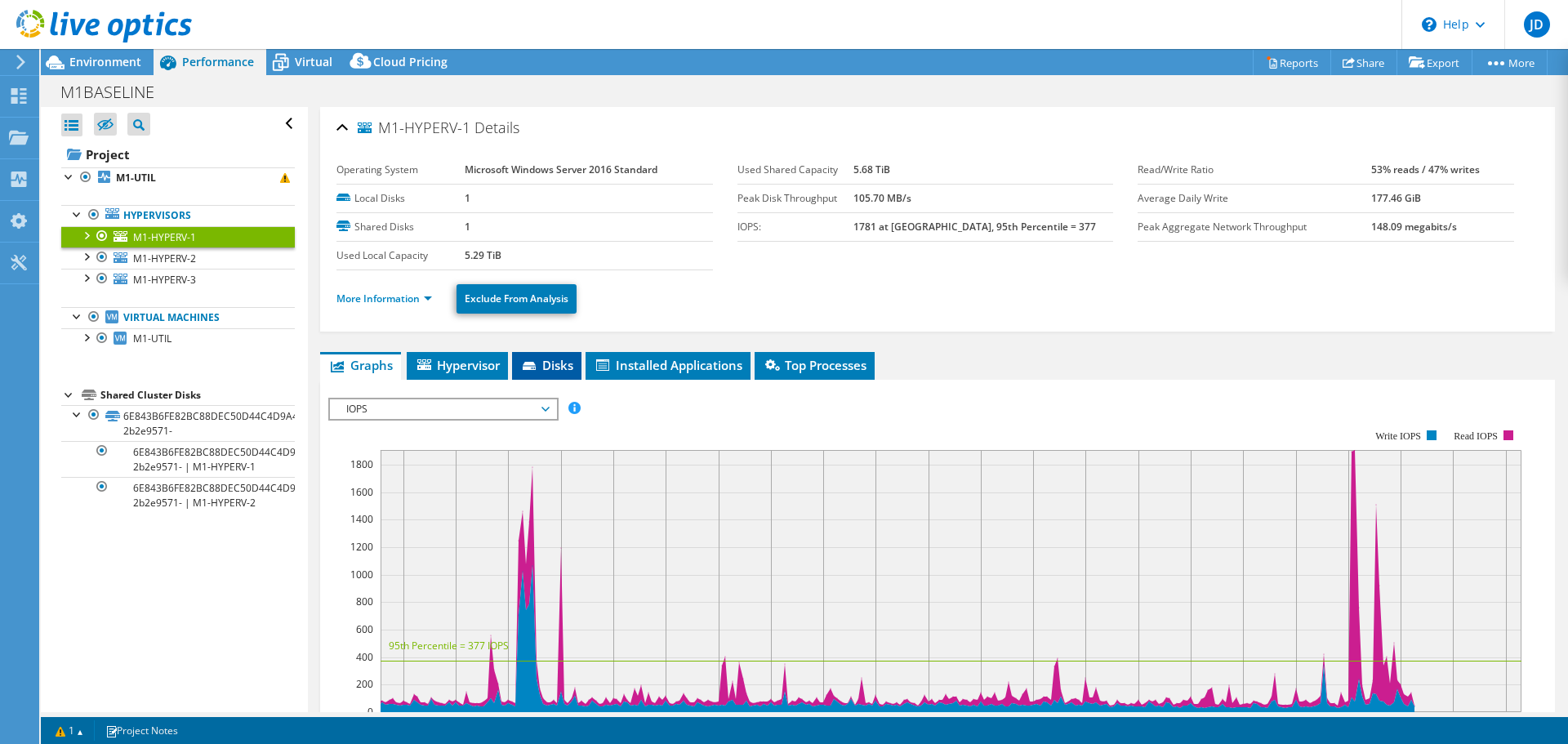
click at [544, 365] on span "Disks" at bounding box center [546, 365] width 53 height 16
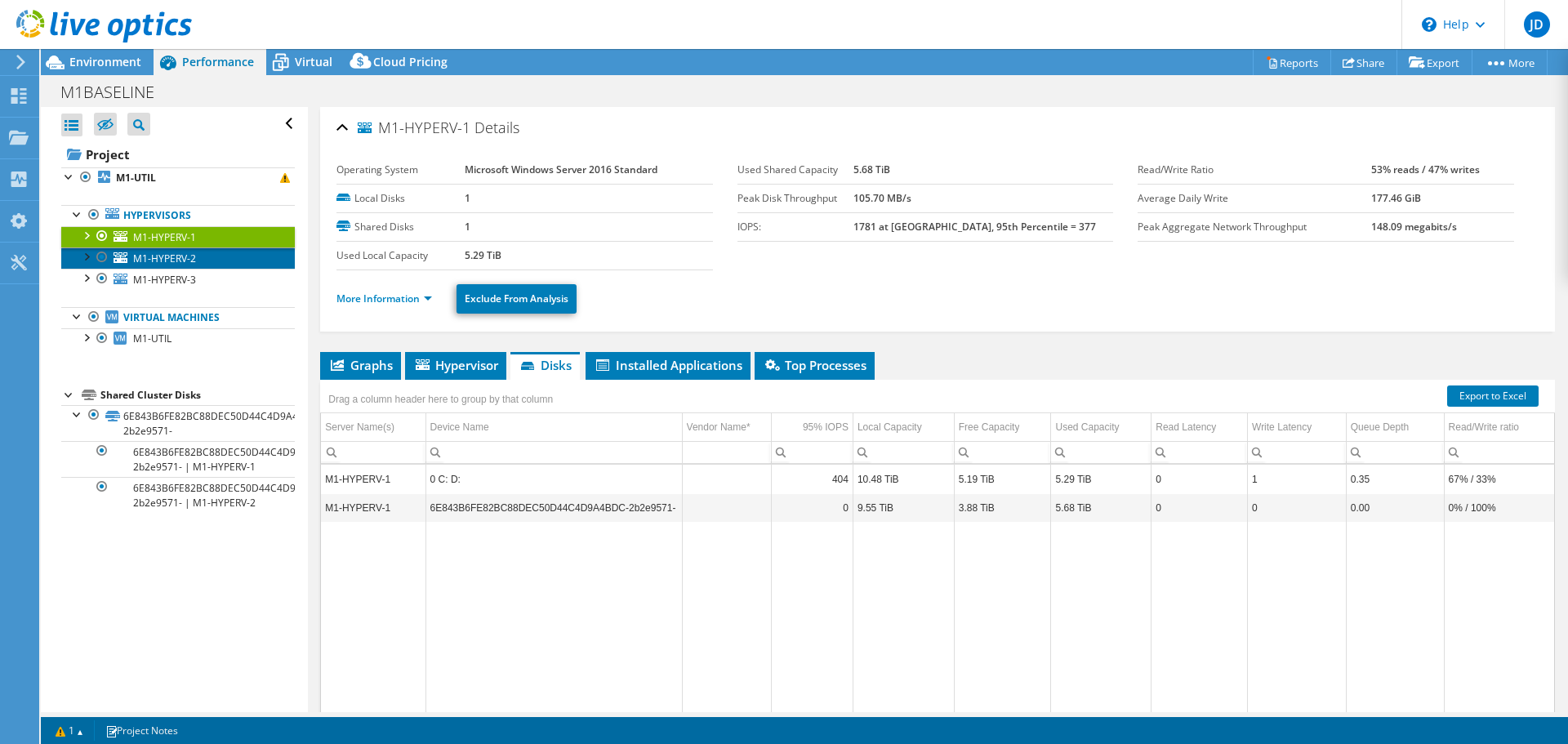
click at [146, 258] on span "M1-HYPERV-2" at bounding box center [164, 258] width 63 height 14
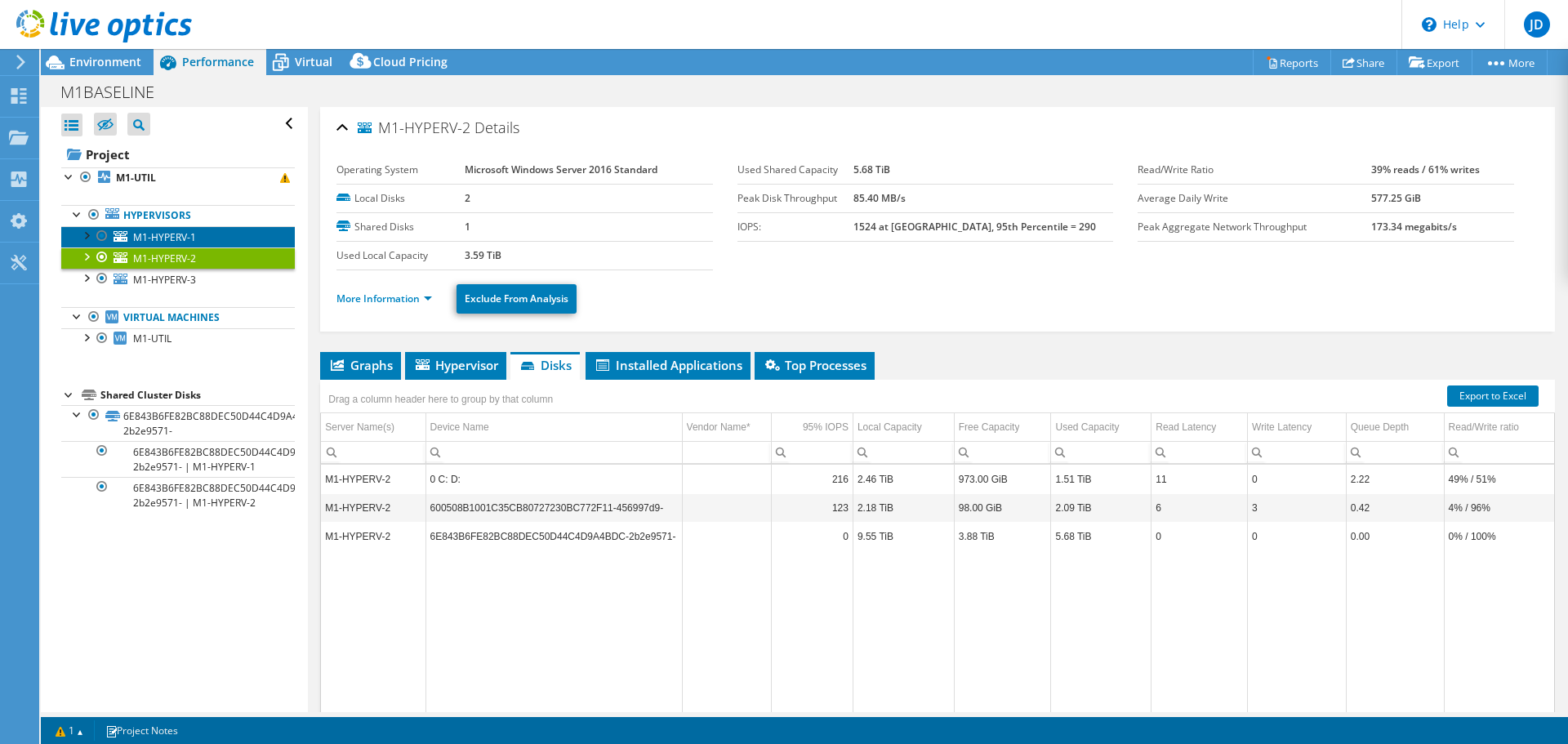
click at [147, 239] on span "M1-HYPERV-1" at bounding box center [164, 237] width 63 height 14
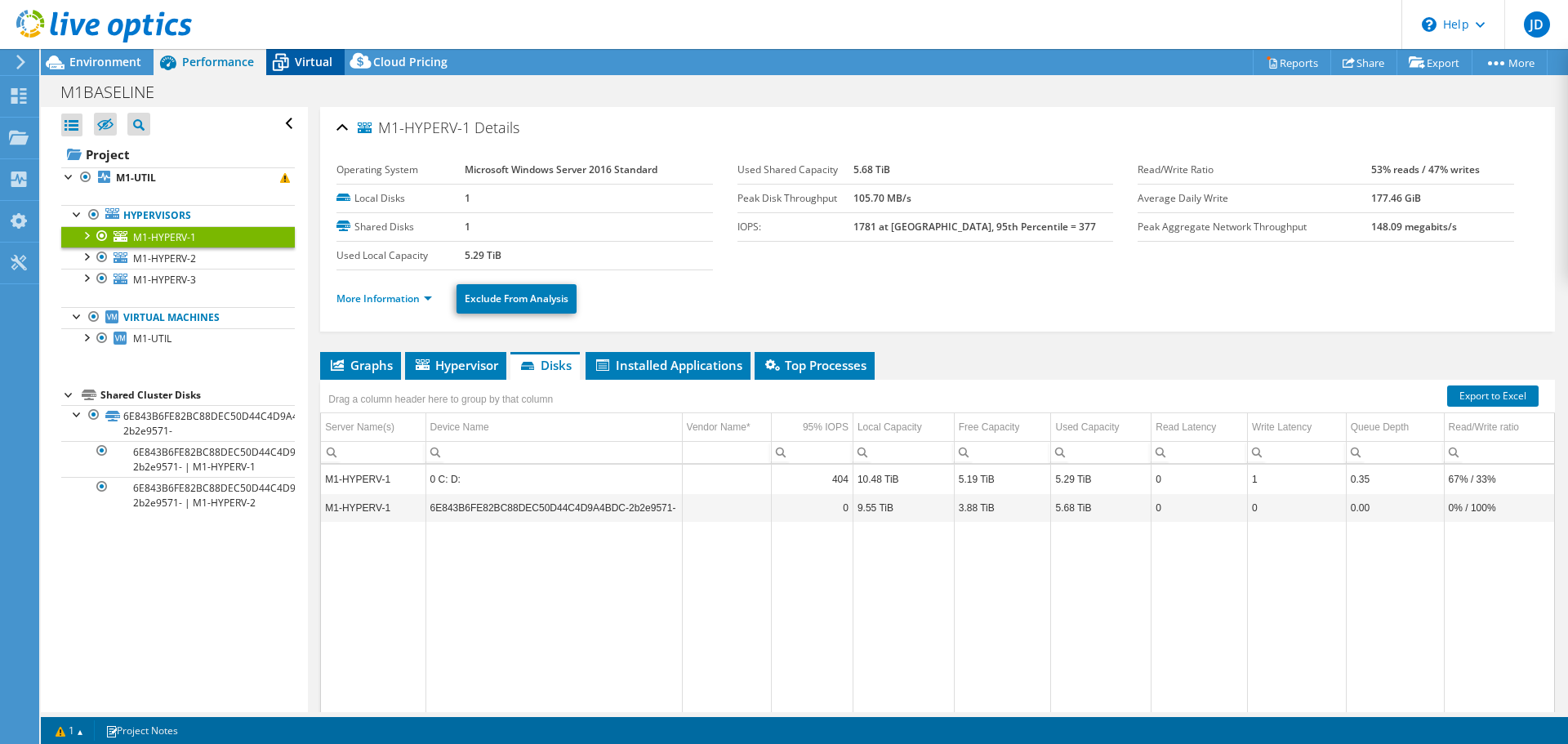
click at [286, 66] on icon at bounding box center [281, 64] width 16 height 13
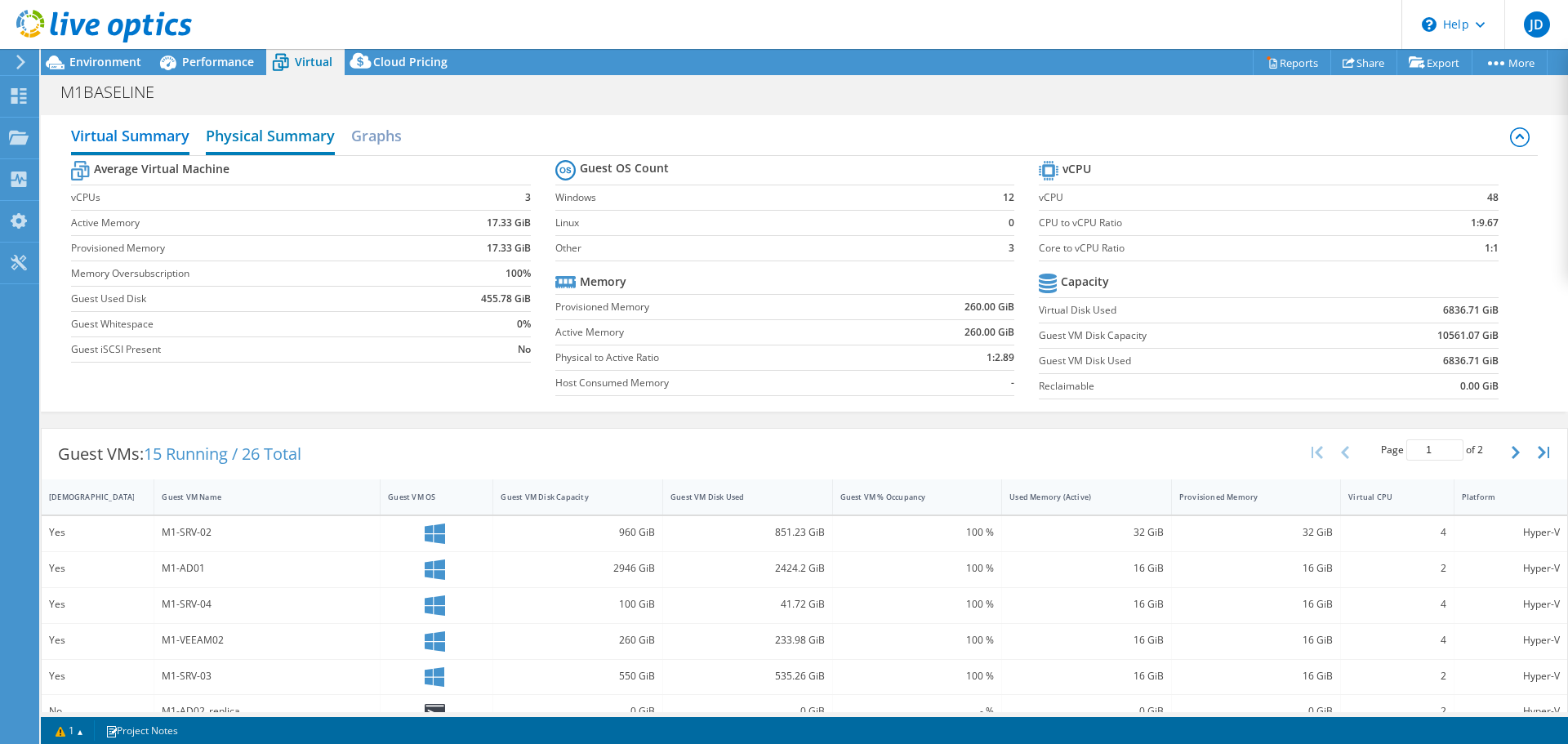
click at [282, 129] on h2 "Physical Summary" at bounding box center [270, 137] width 129 height 36
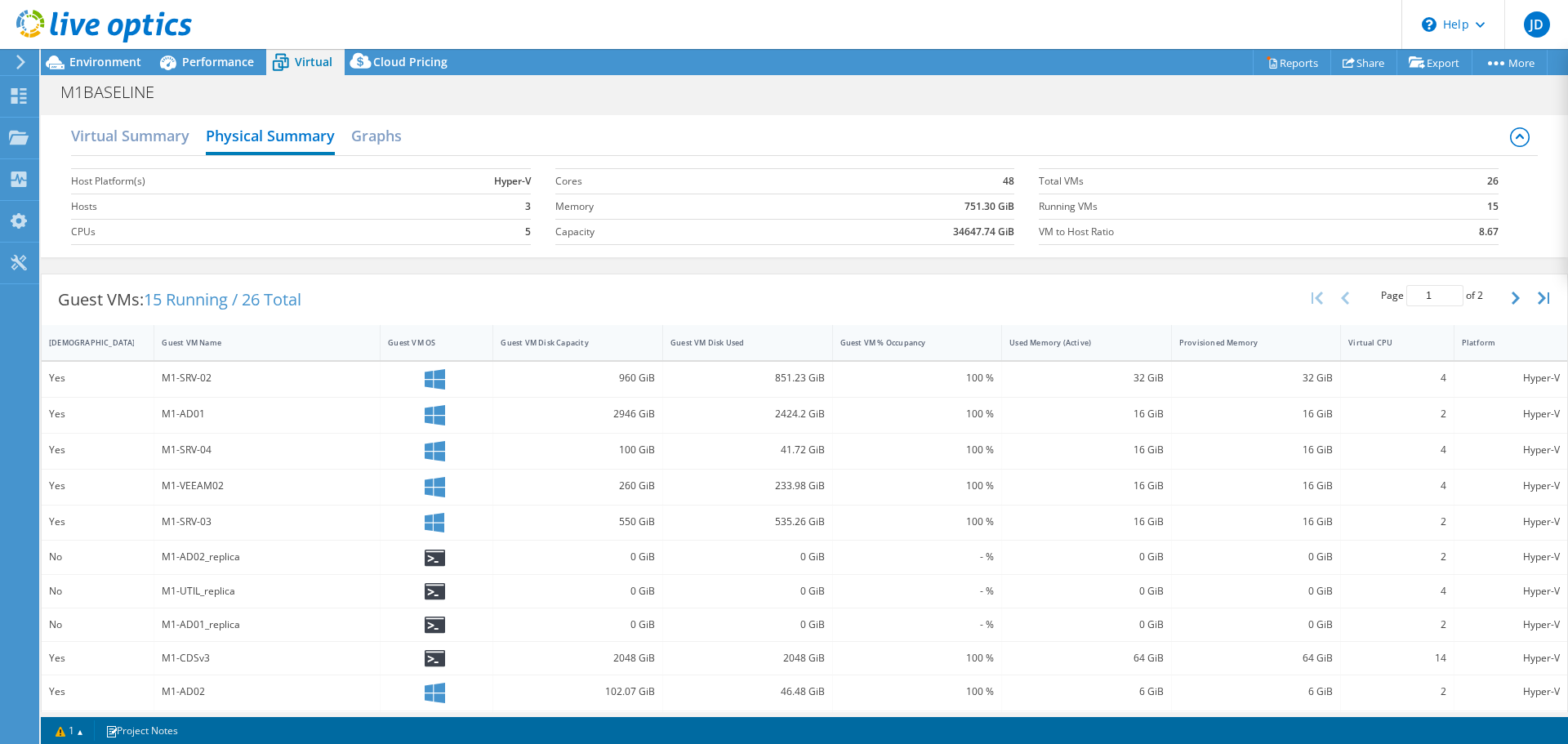
click at [409, 135] on div "Virtual Summary Physical Summary Graphs" at bounding box center [804, 137] width 1466 height 37
click at [380, 134] on h2 "Graphs" at bounding box center [377, 137] width 51 height 36
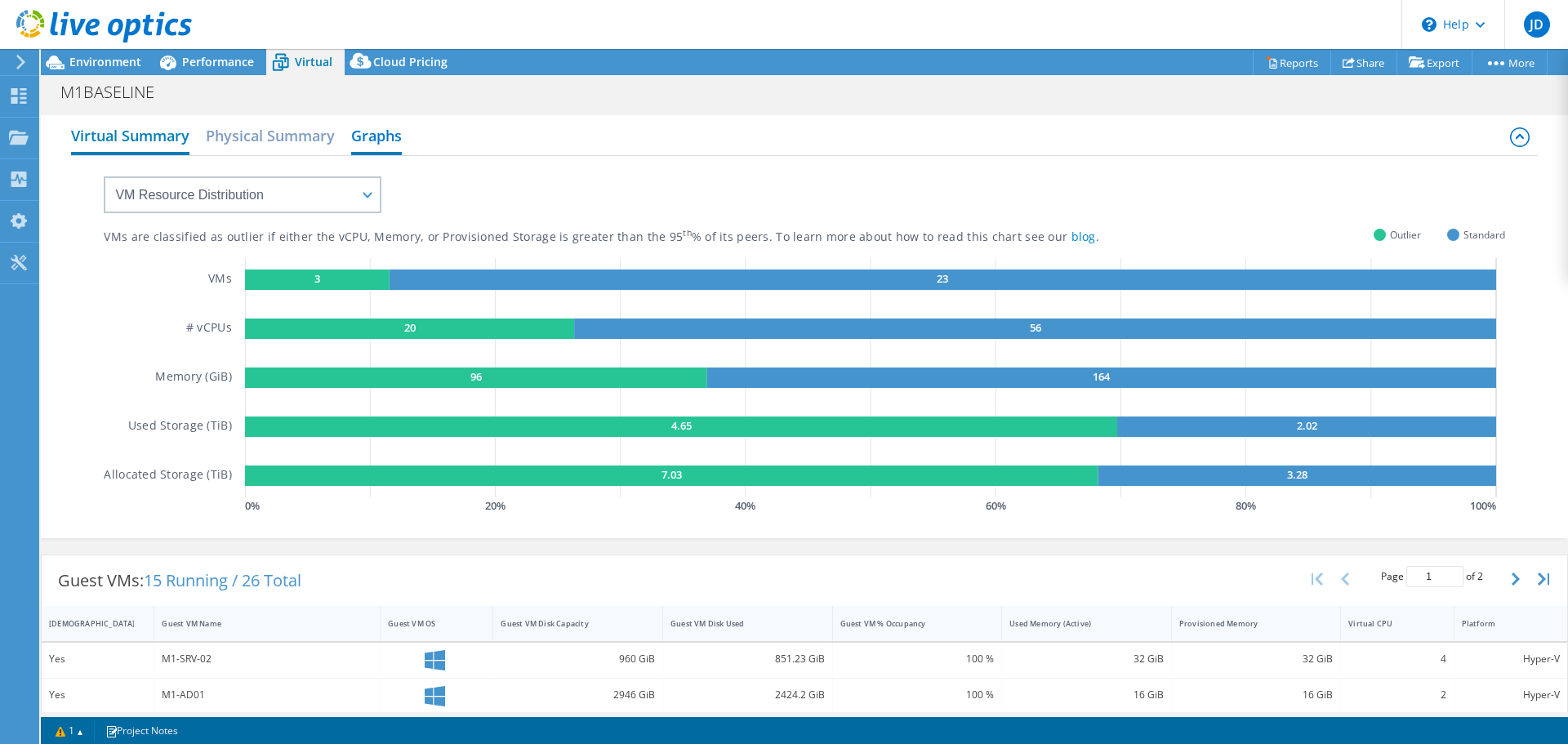
click at [139, 122] on h2 "Virtual Summary" at bounding box center [130, 137] width 118 height 36
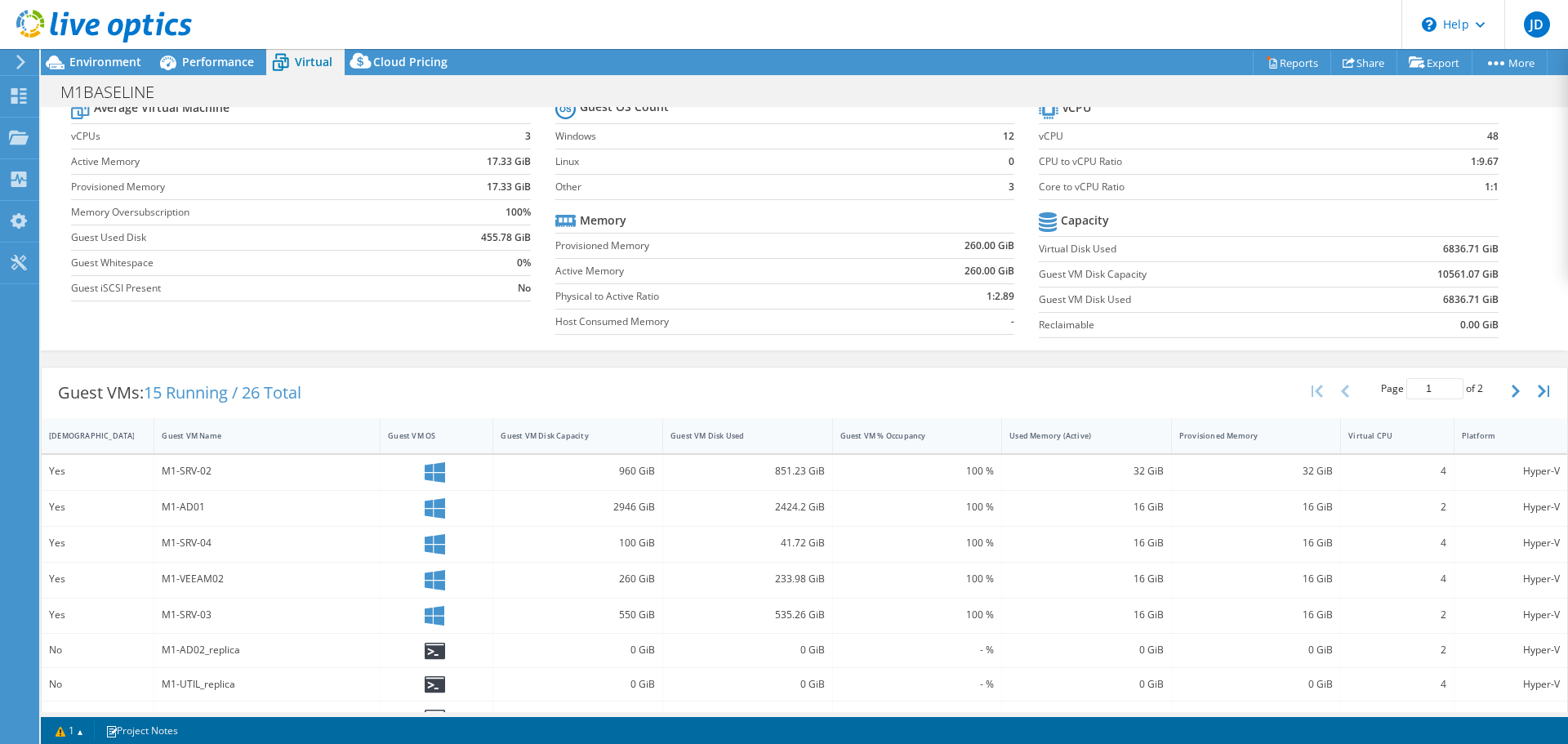
scroll to position [82, 0]
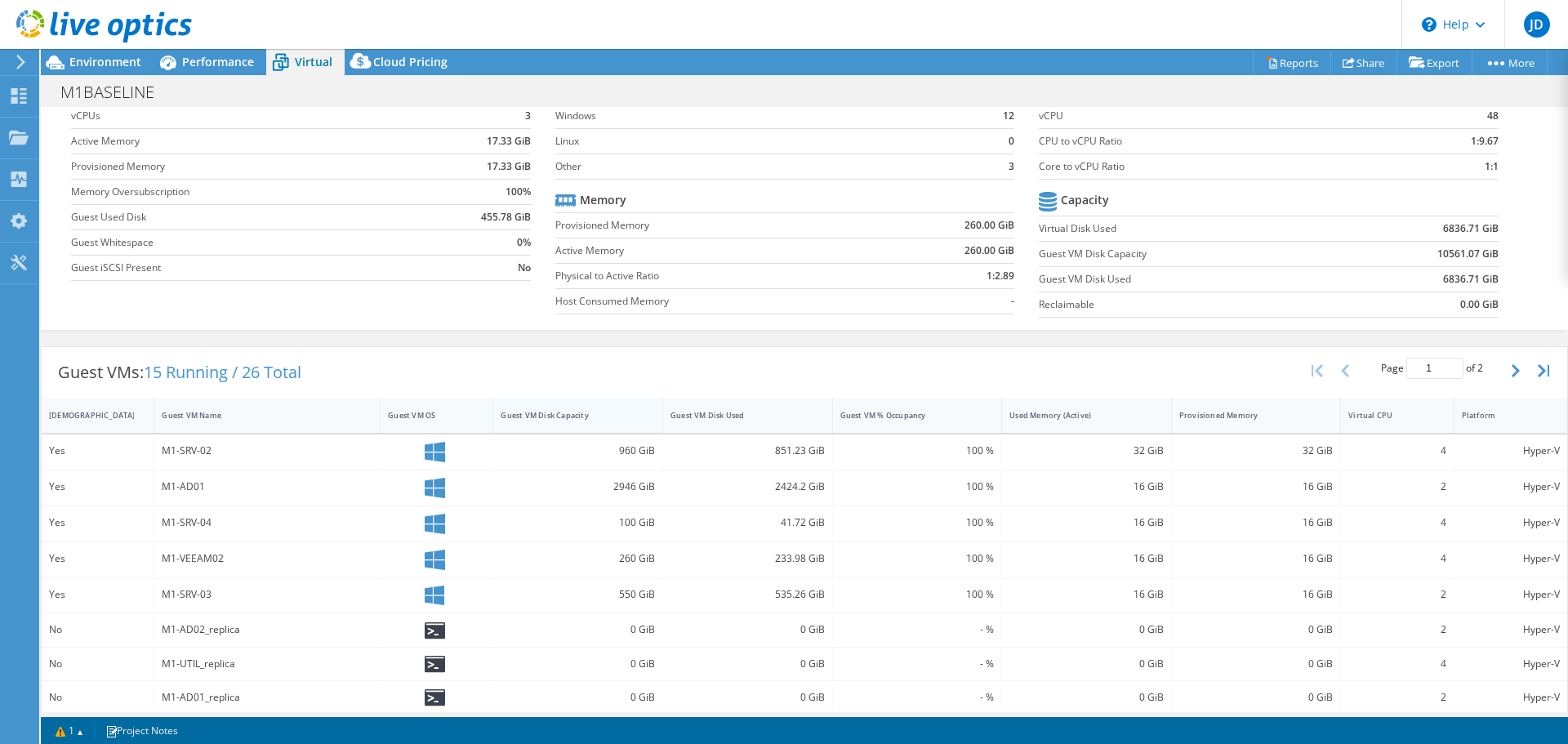
click at [573, 404] on div "Guest VM Disk Capacity" at bounding box center [568, 415] width 149 height 25
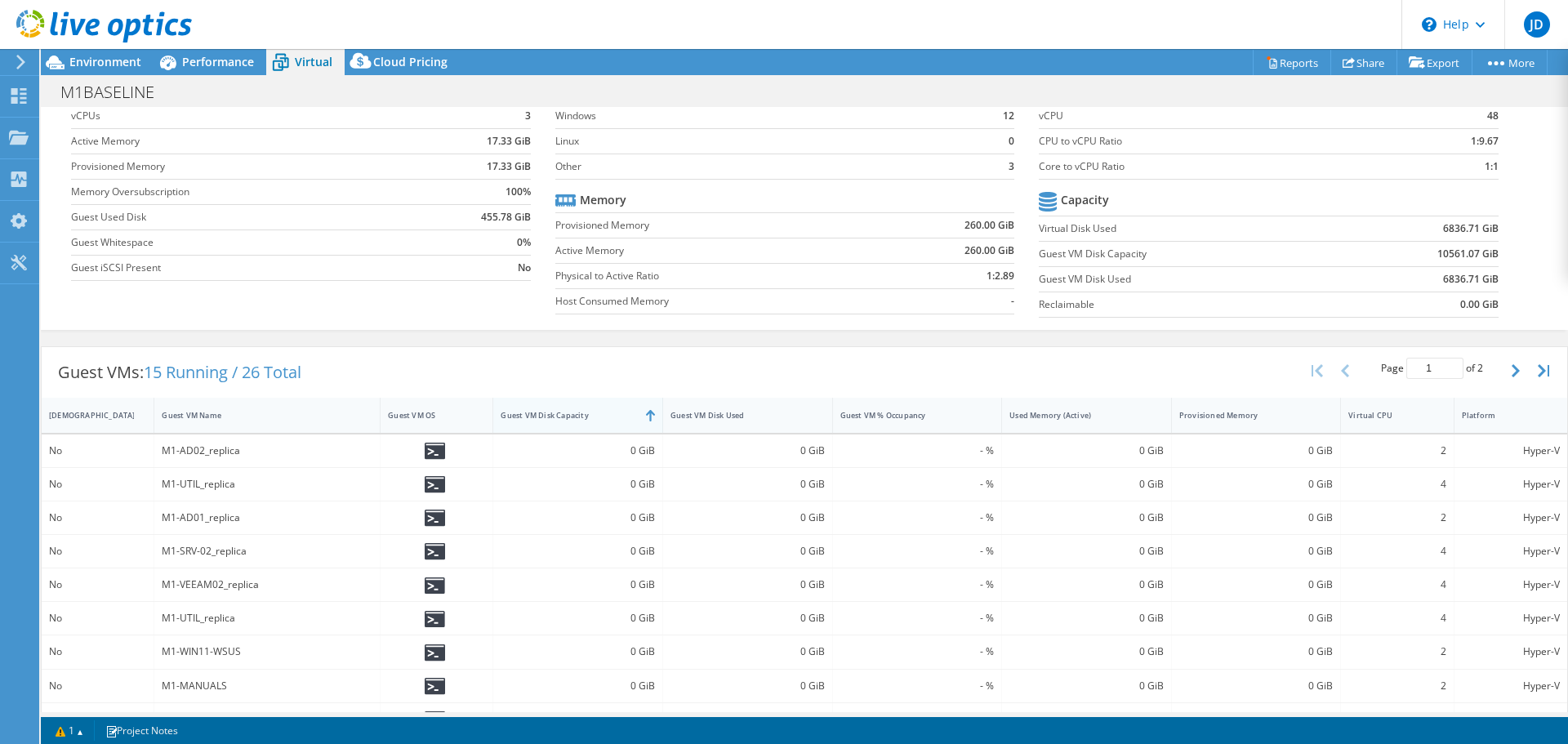
click at [573, 409] on div "Guest VM Disk Capacity" at bounding box center [568, 415] width 149 height 25
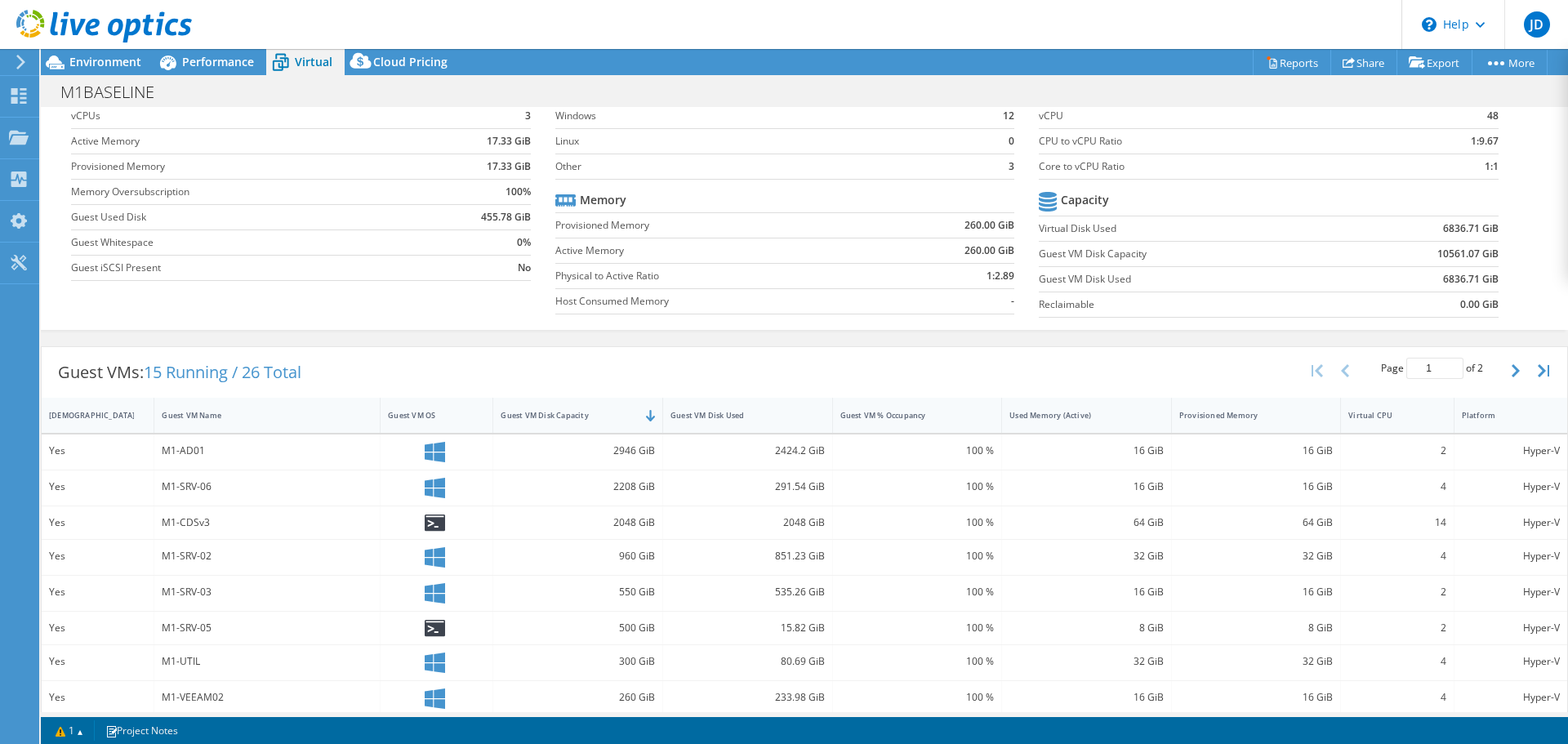
scroll to position [245, 0]
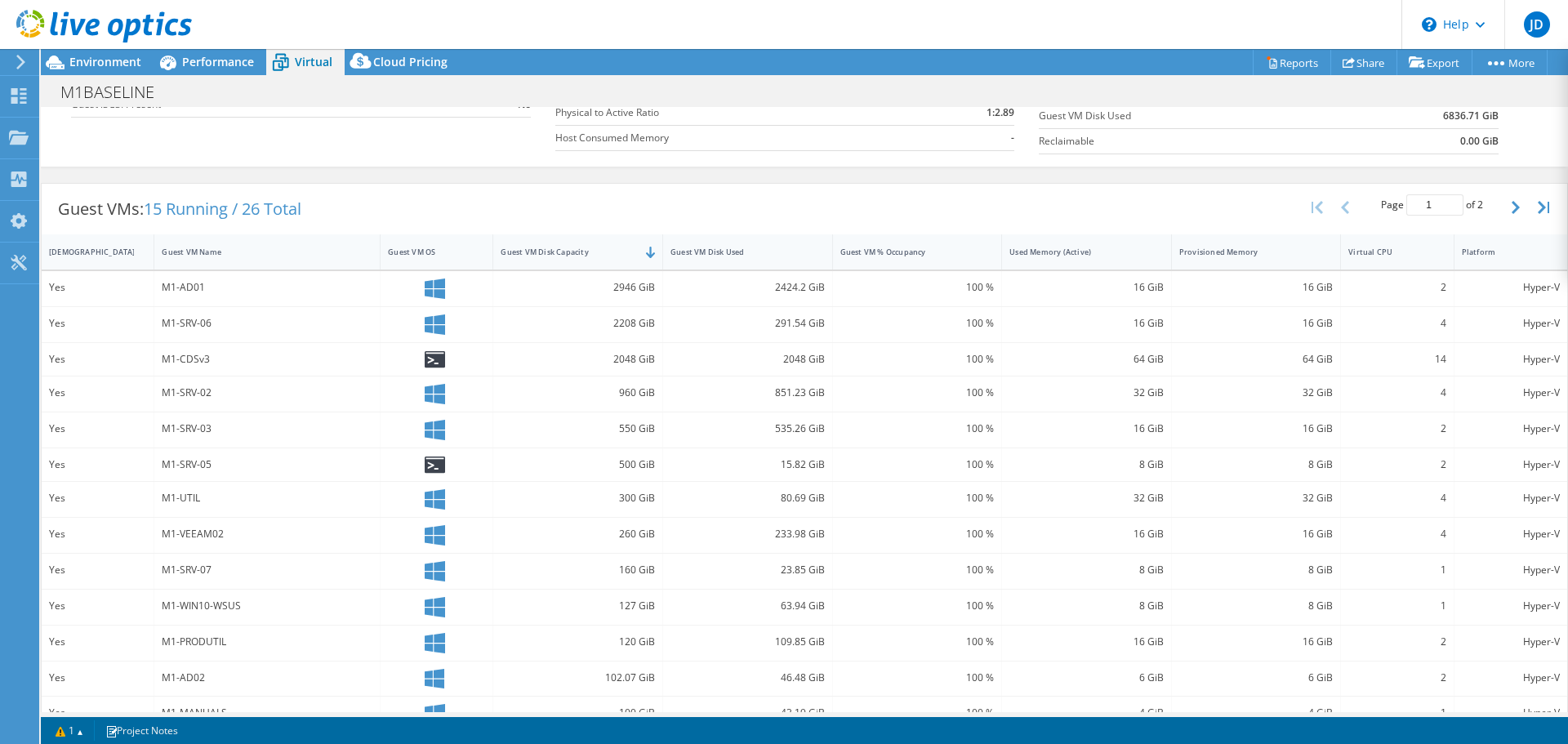
drag, startPoint x: 944, startPoint y: 714, endPoint x: 1014, endPoint y: 713, distance: 70.0
click at [1014, 713] on div "Project Actions Project Actions Reports Share Export vSAN ReadyNode Sizer" at bounding box center [804, 396] width 1527 height 695
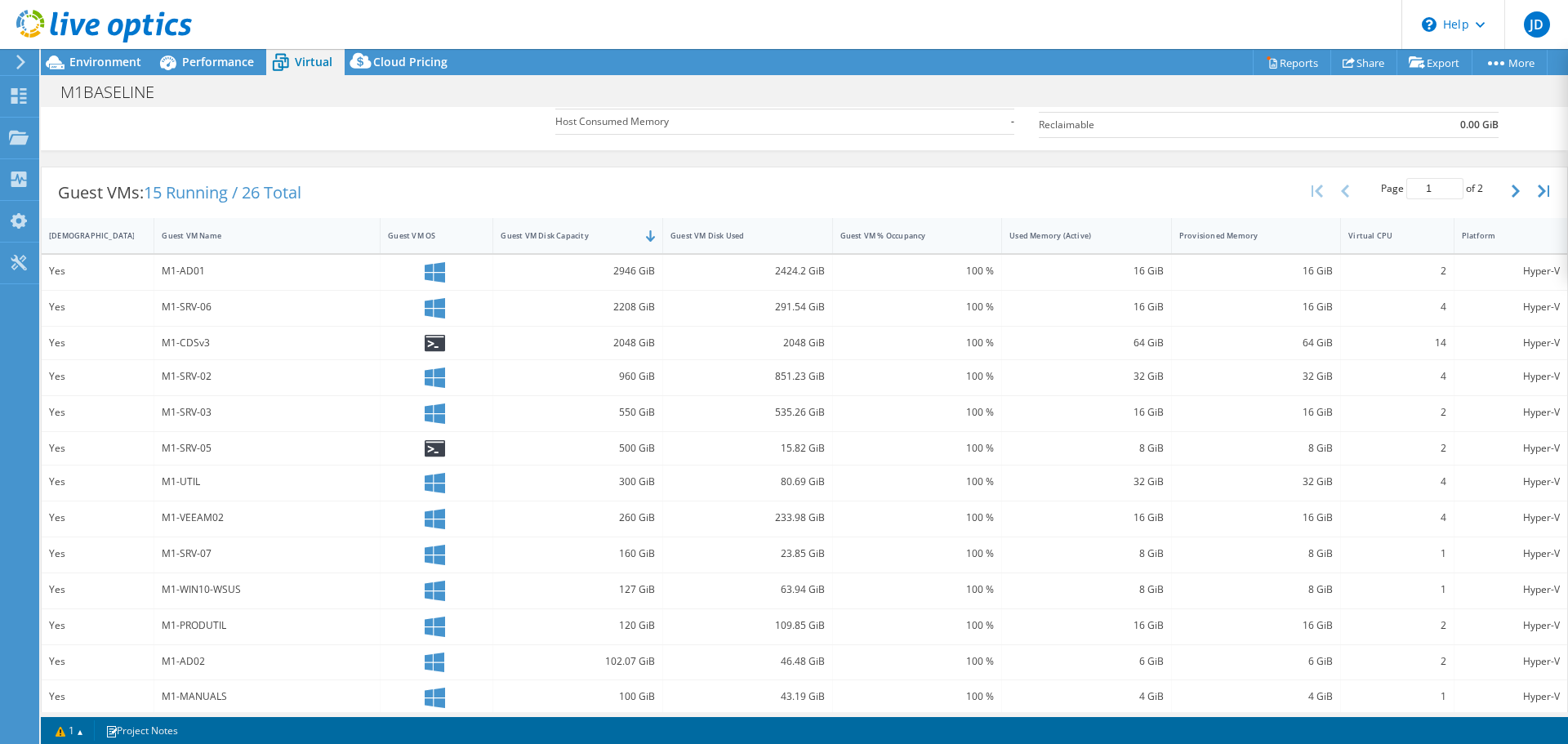
scroll to position [82, 0]
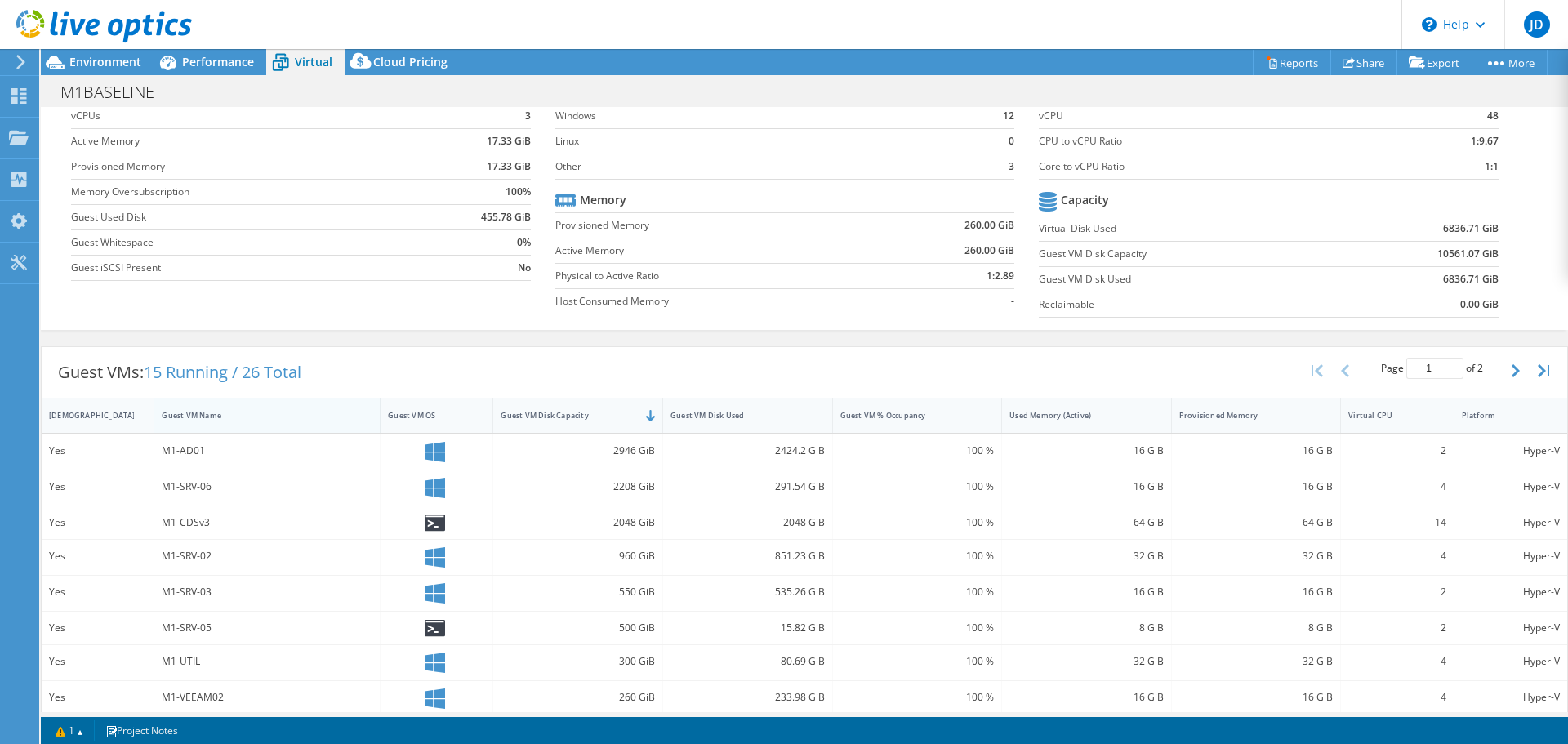
click at [191, 418] on div "Guest VM Name" at bounding box center [257, 415] width 191 height 11
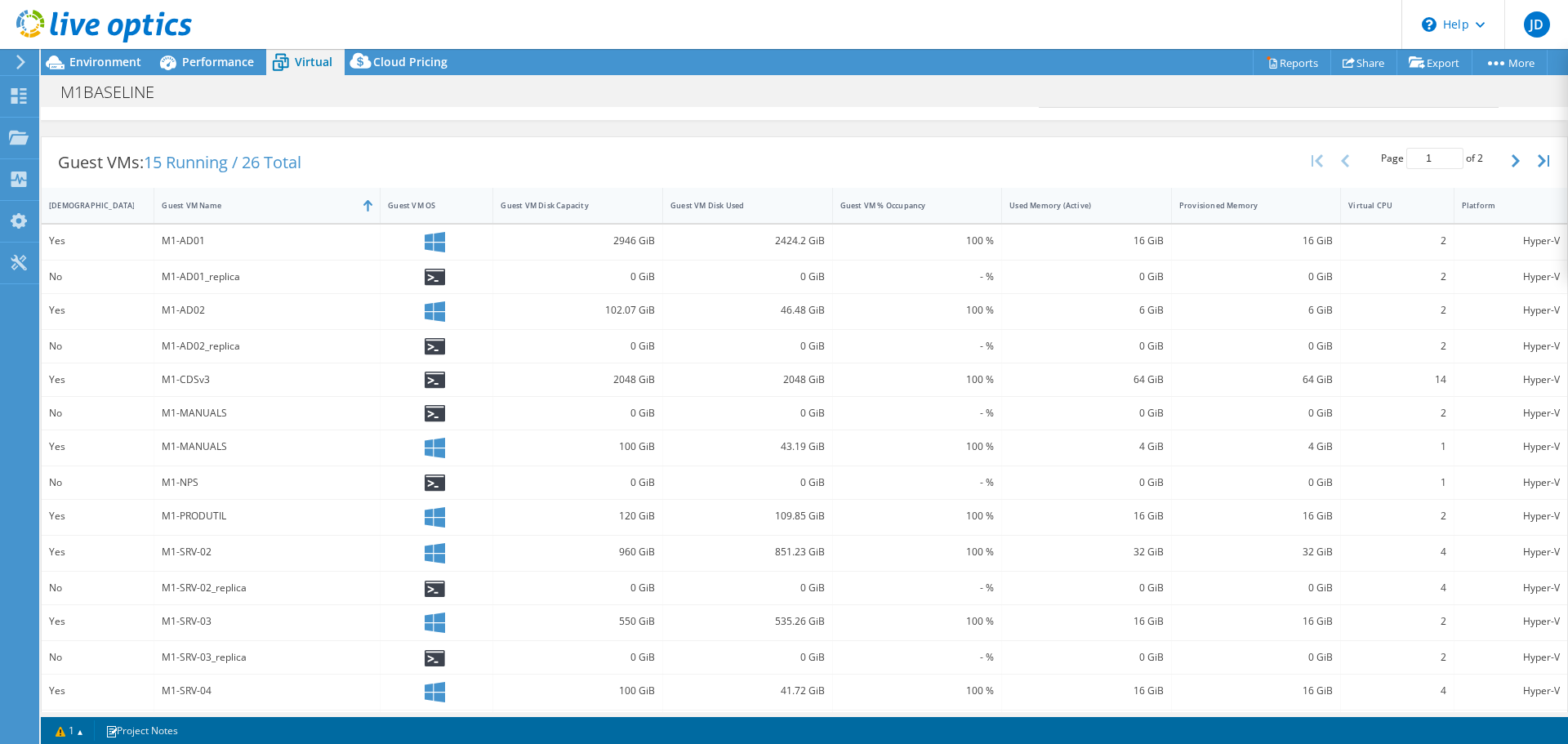
scroll to position [331, 0]
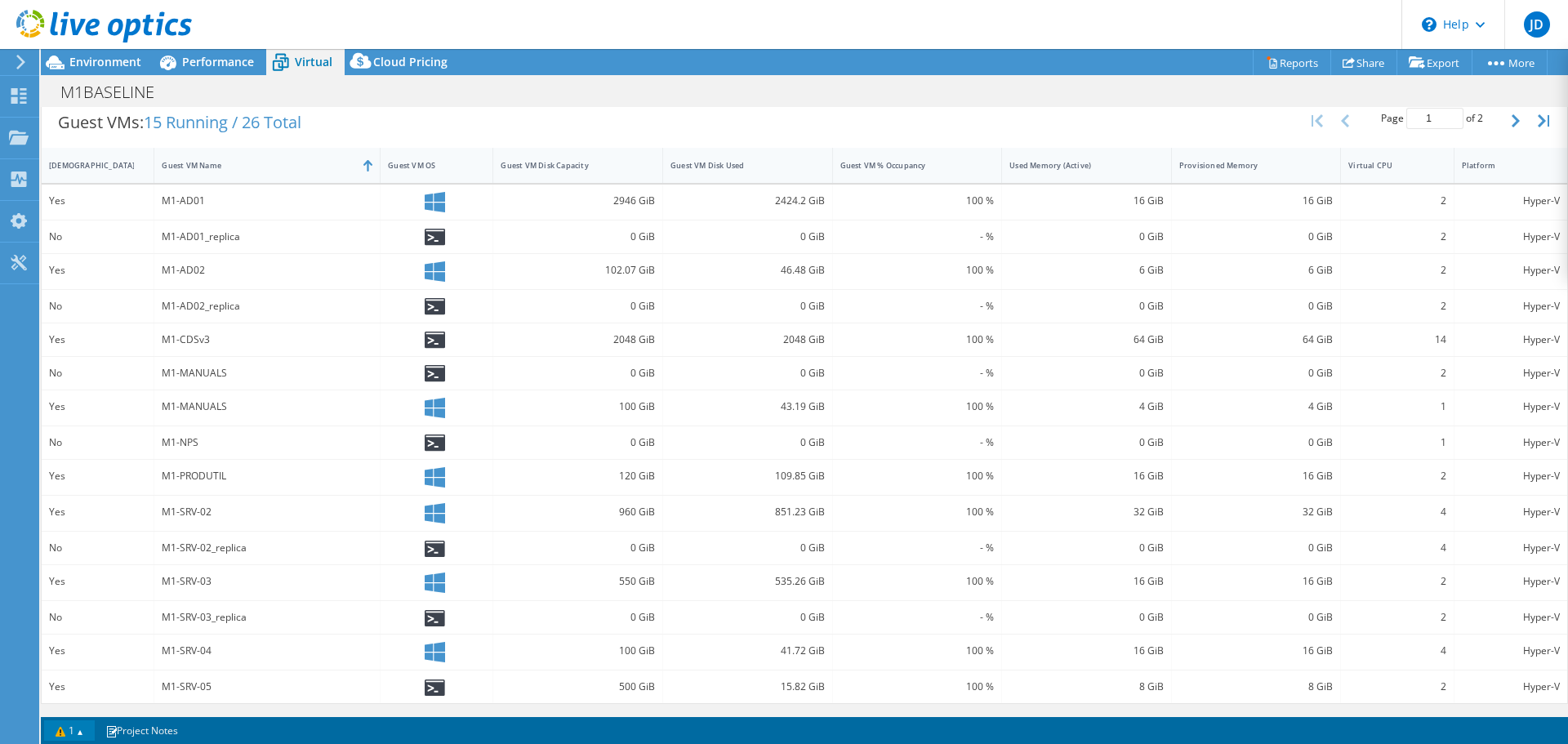
click at [77, 730] on link "1" at bounding box center [70, 730] width 51 height 21
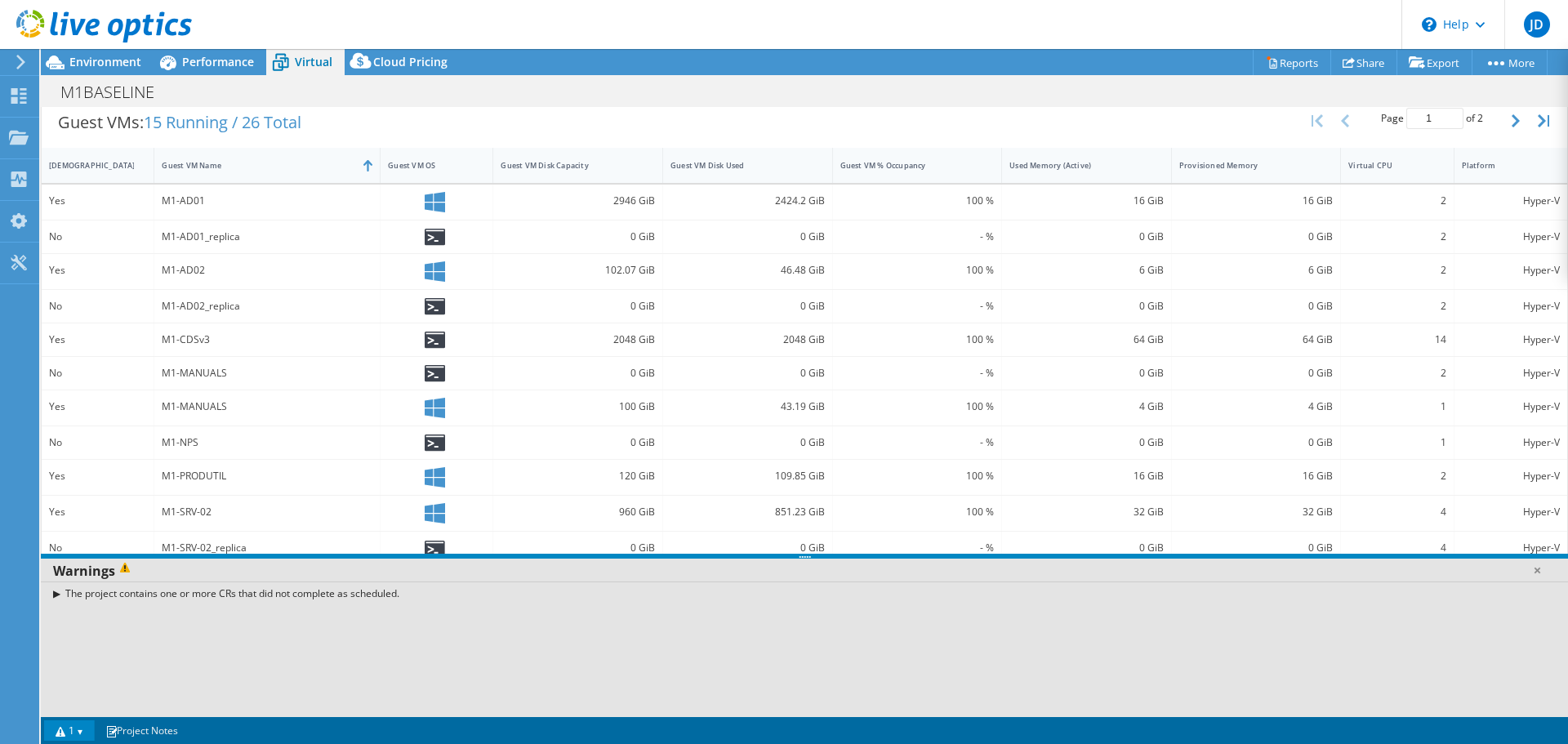
click at [77, 728] on link "1" at bounding box center [70, 730] width 51 height 21
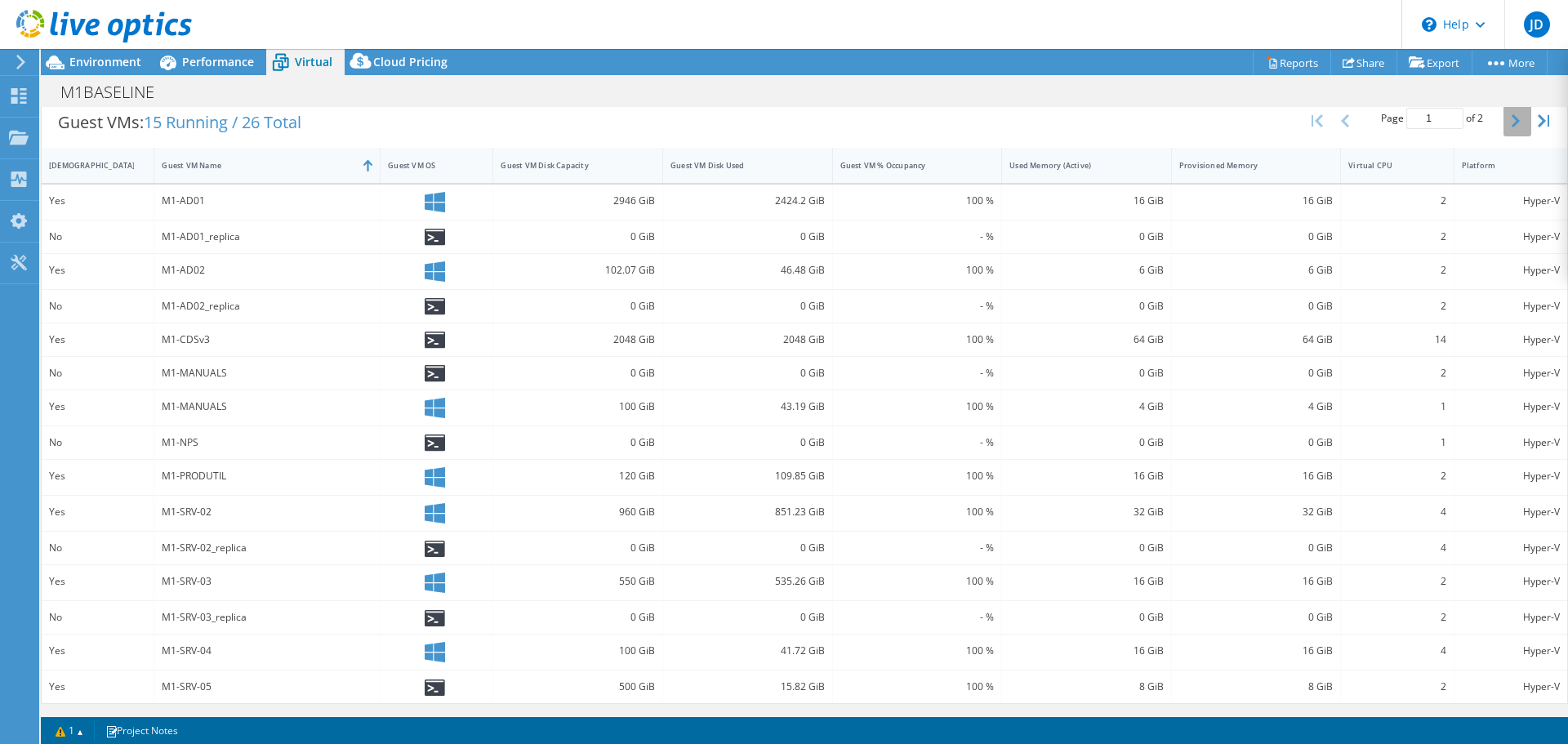
click at [1503, 119] on button "button" at bounding box center [1517, 121] width 28 height 31
type input "2"
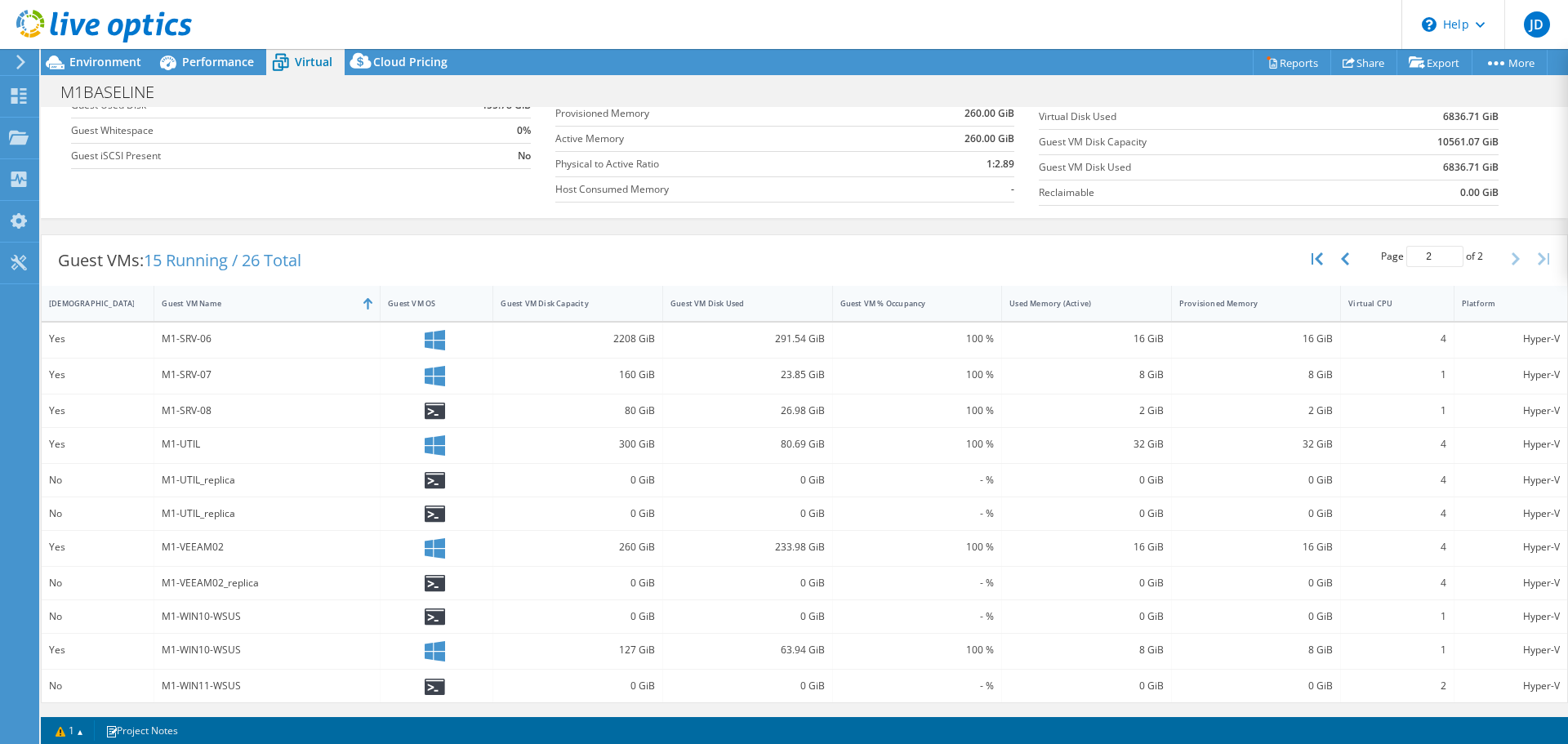
scroll to position [194, 0]
click at [882, 42] on header "JD End User Jhotly Debrosse jhotly.debrosse@m1composites.com M1 COMPOSITES My P…" at bounding box center [784, 25] width 1568 height 49
click at [967, 0] on header "JD End User Jhotly Debrosse jhotly.debrosse@m1composites.com M1 COMPOSITES My P…" at bounding box center [784, 25] width 1568 height 49
